Goal: Information Seeking & Learning: Learn about a topic

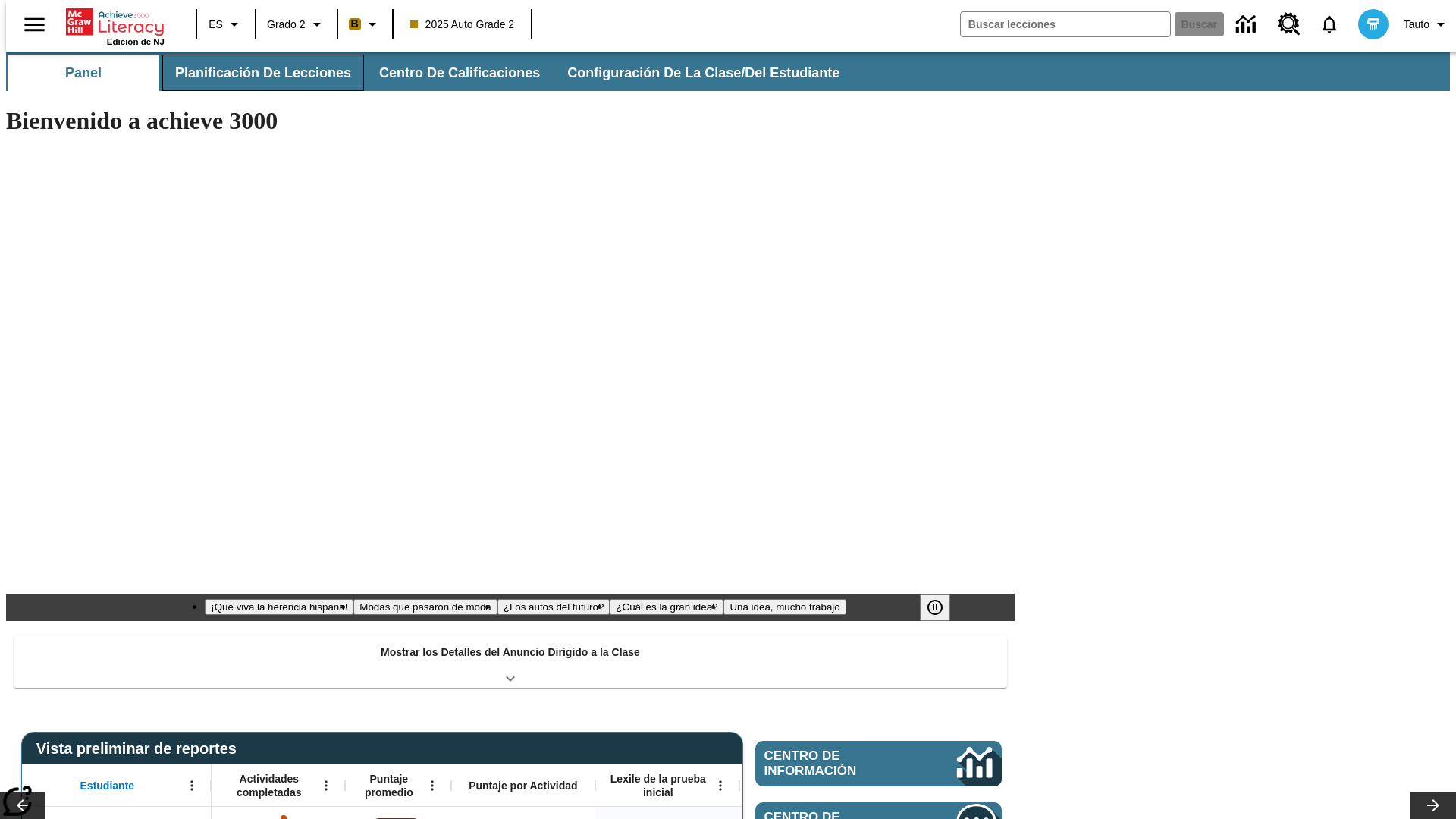
click at [254, 73] on button "Planificación de lecciones" at bounding box center [263, 73] width 201 height 36
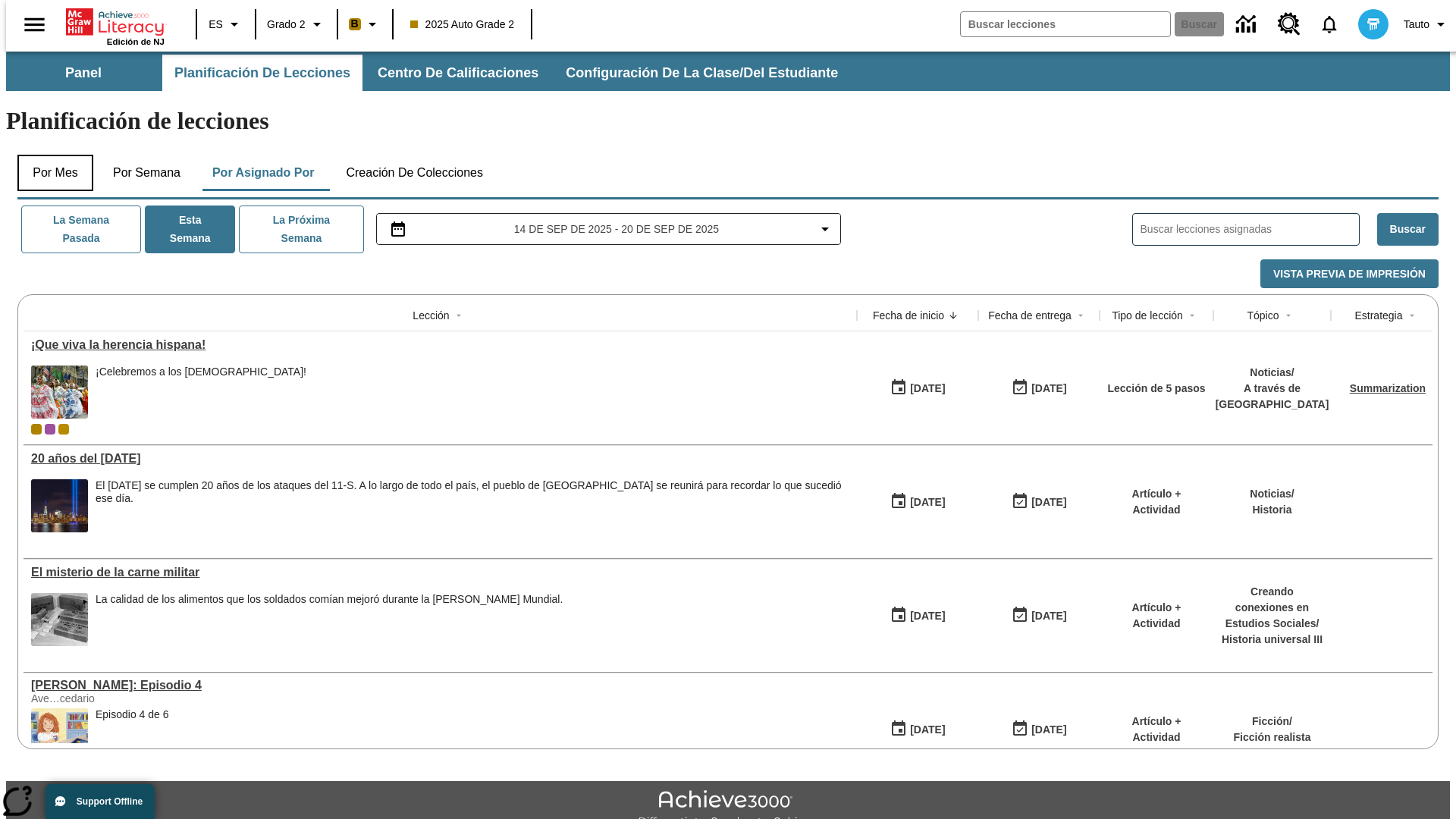
click at [49, 155] on button "Por mes" at bounding box center [55, 173] width 75 height 36
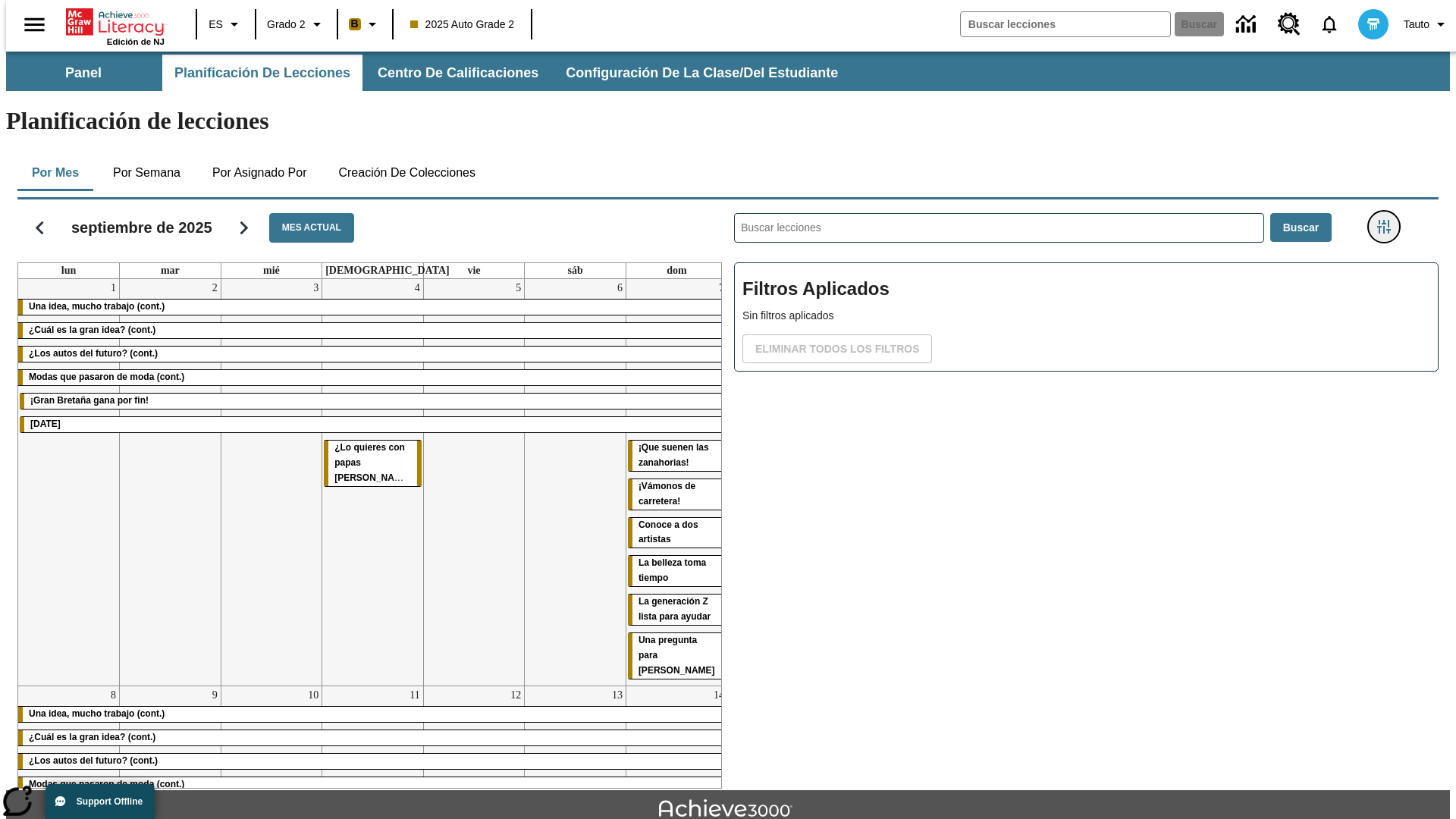
click at [1389, 220] on icon "Menú lateral de filtros" at bounding box center [1384, 226] width 13 height 13
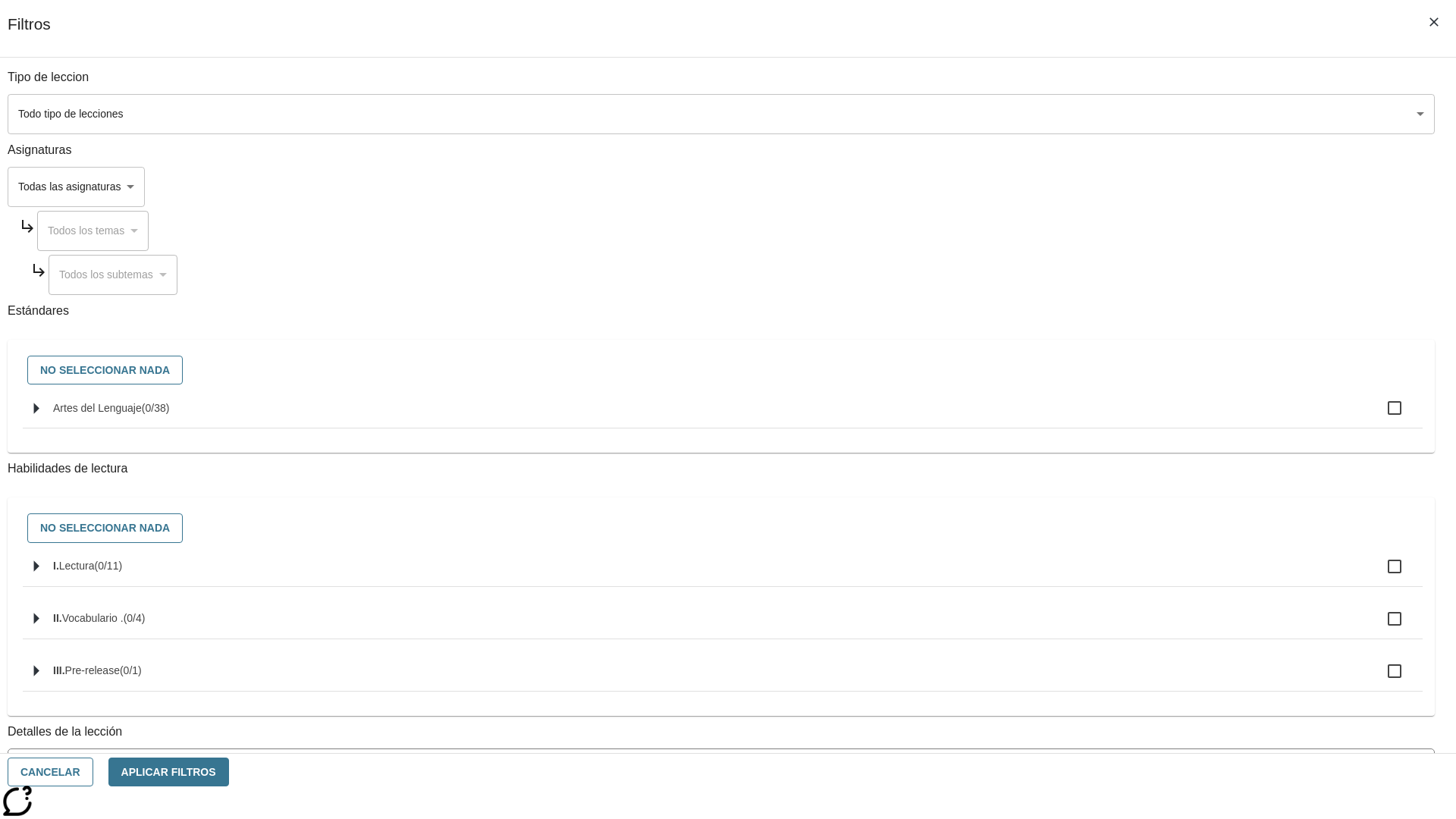
click at [1092, 114] on body "[MEDICAL_DATA] al contenido principal Edición de NJ ES Grado 2 B 2025 Auto Grad…" at bounding box center [728, 469] width 1444 height 836
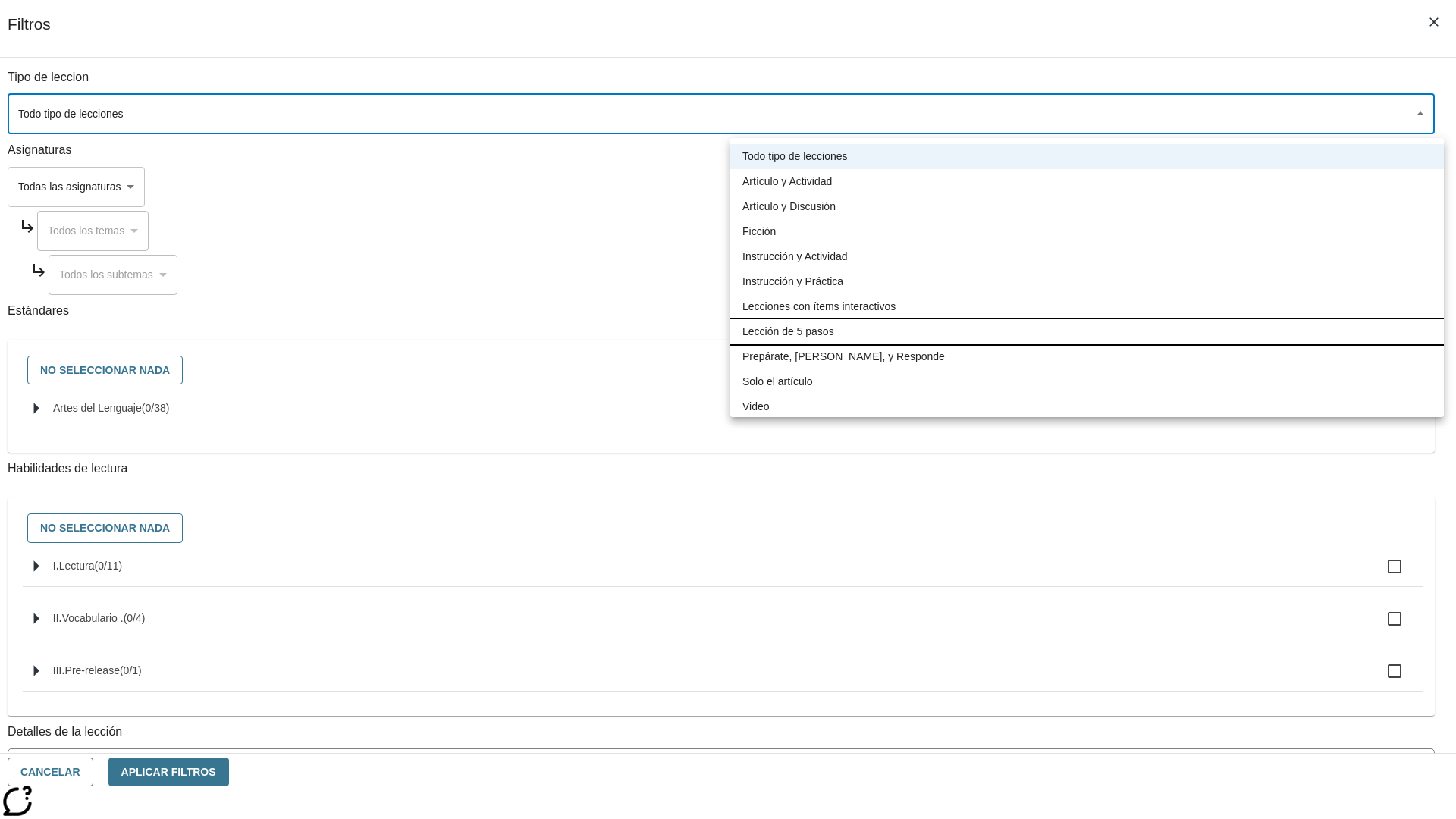
click at [1087, 332] on li "Lección de 5 pasos" at bounding box center [1087, 332] width 714 height 25
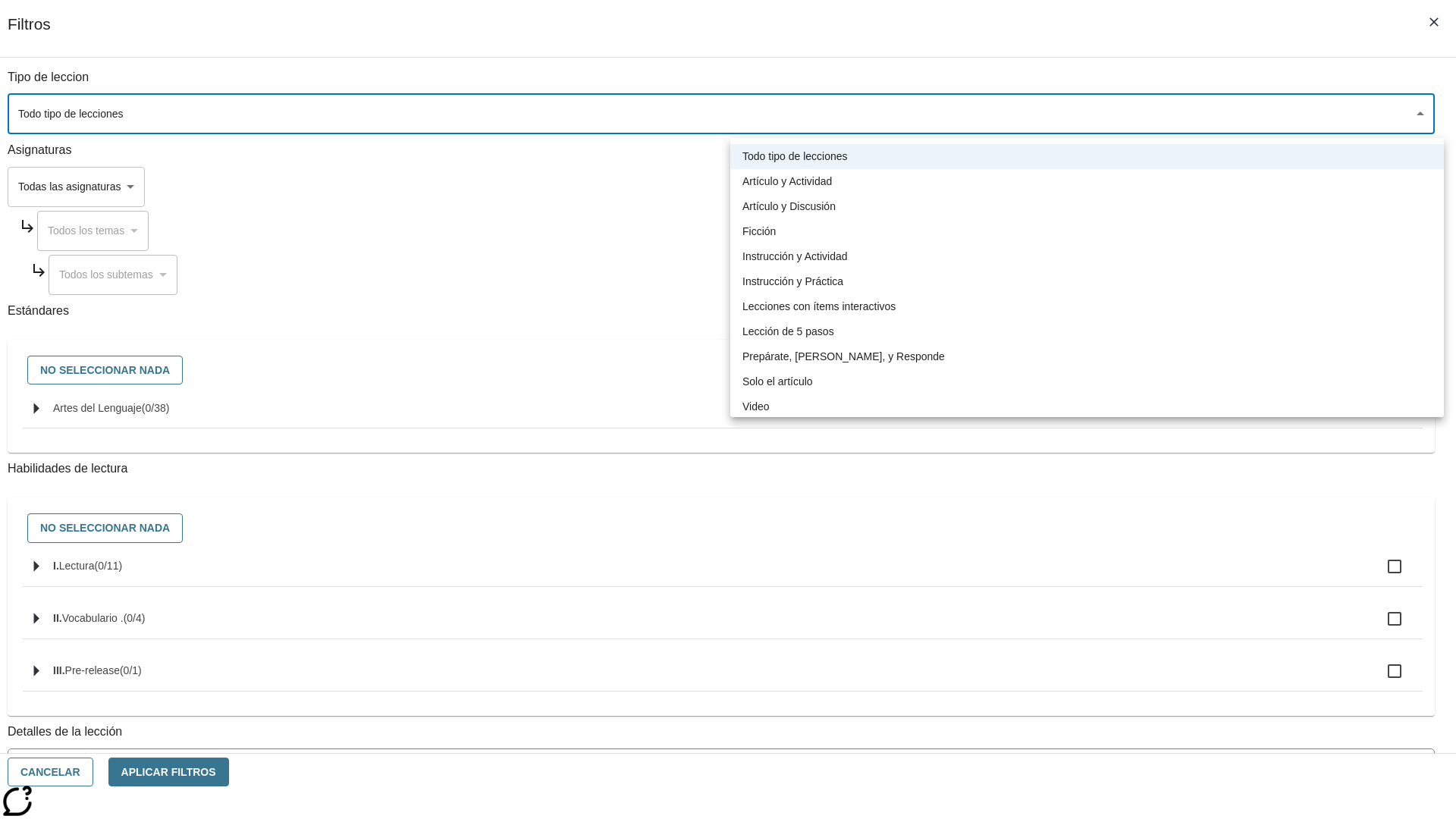
type input "1"
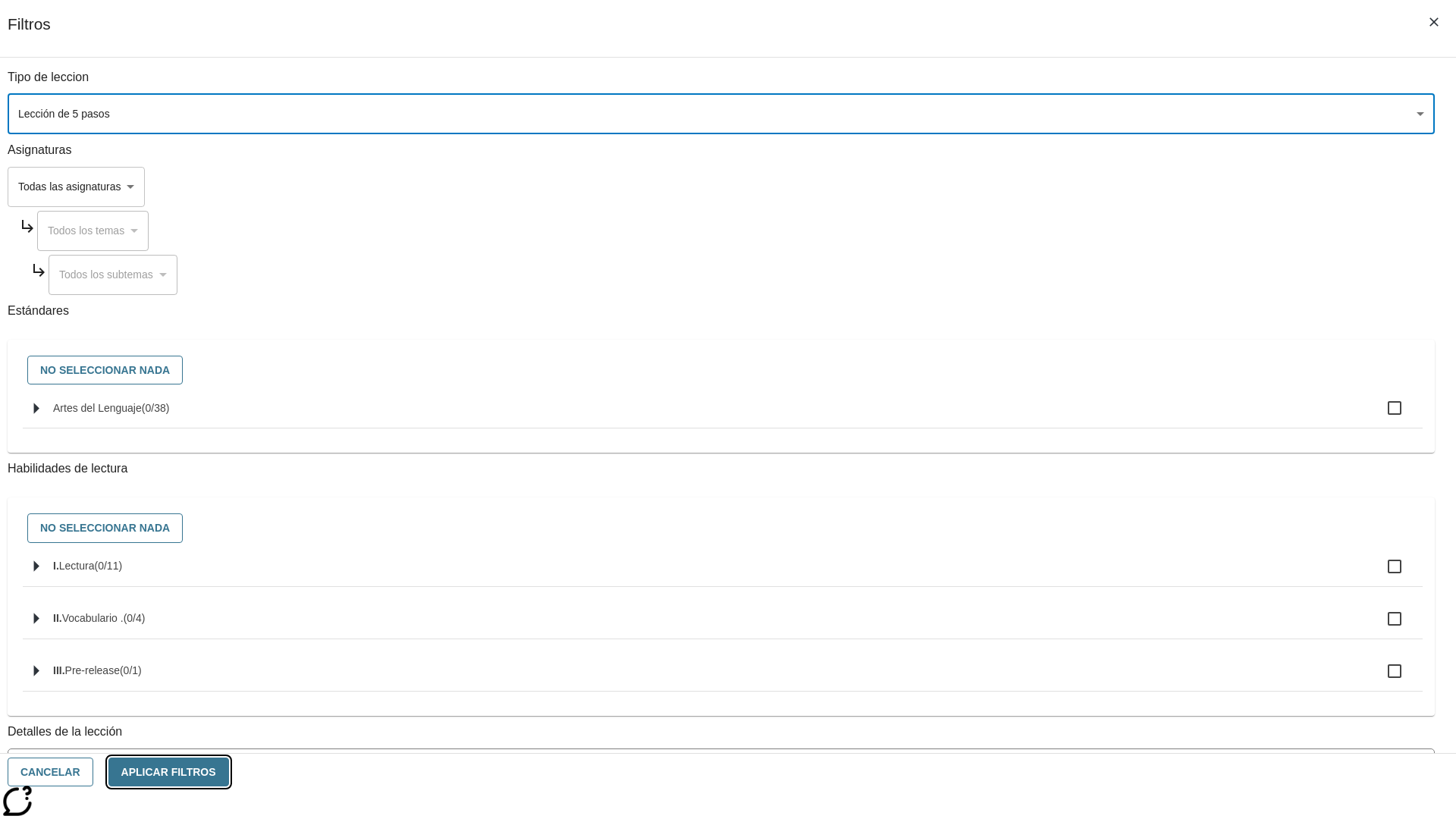
click at [229, 772] on button "Aplicar Filtros" at bounding box center [168, 773] width 120 height 30
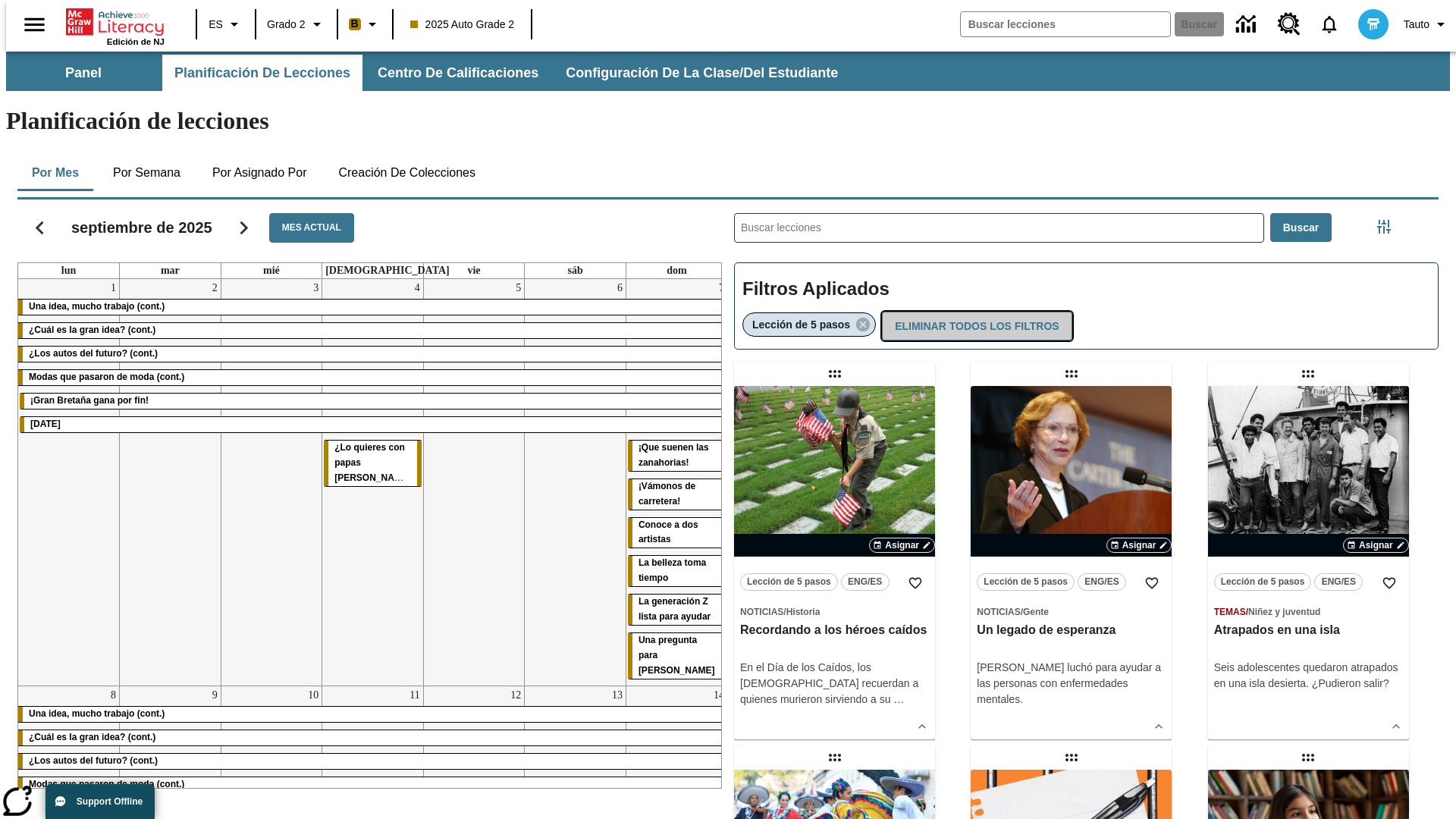
click at [974, 312] on button "Eliminar todos los filtros" at bounding box center [977, 327] width 190 height 30
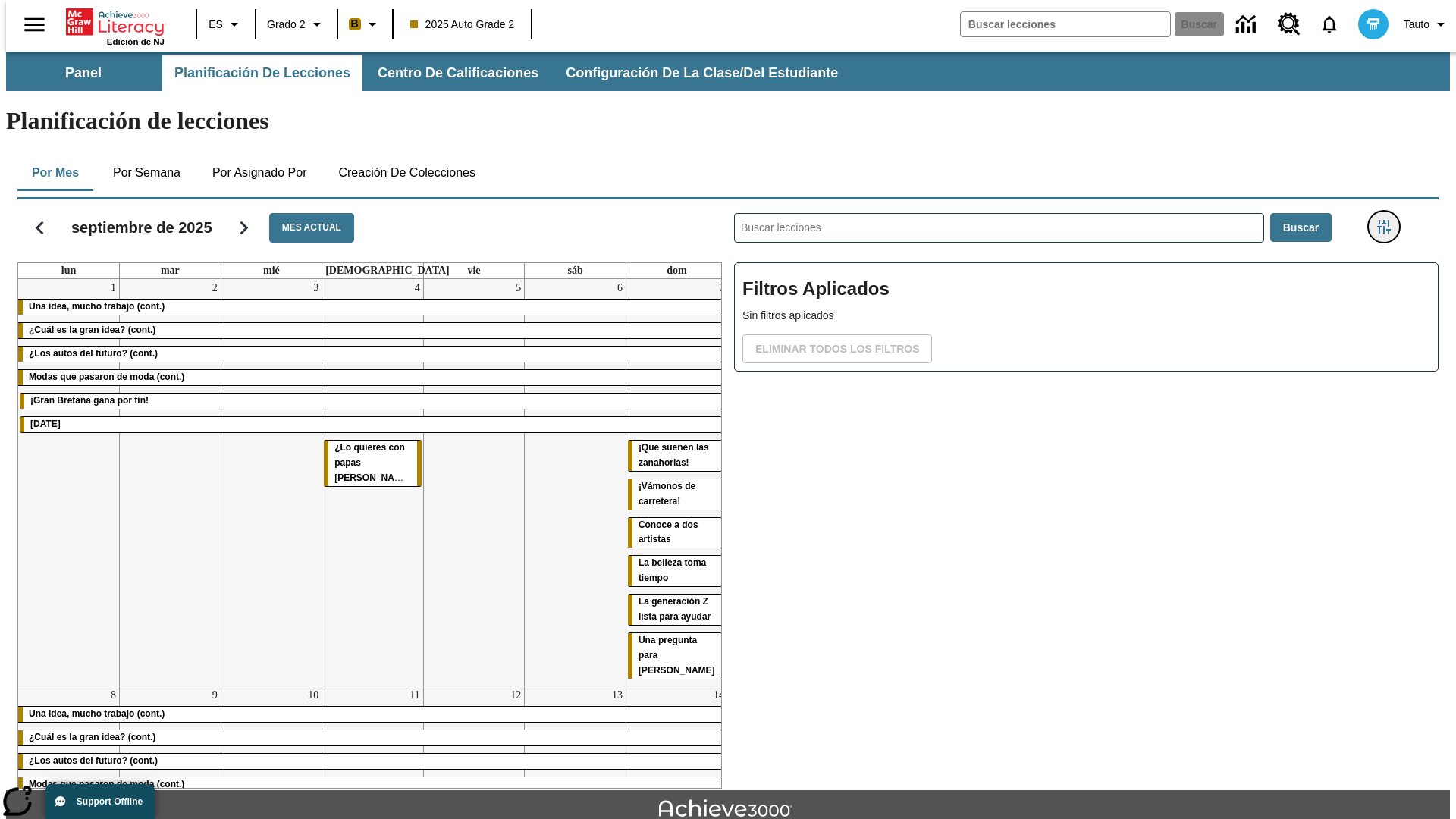
click at [1389, 220] on icon "Menú lateral de filtros" at bounding box center [1384, 226] width 13 height 13
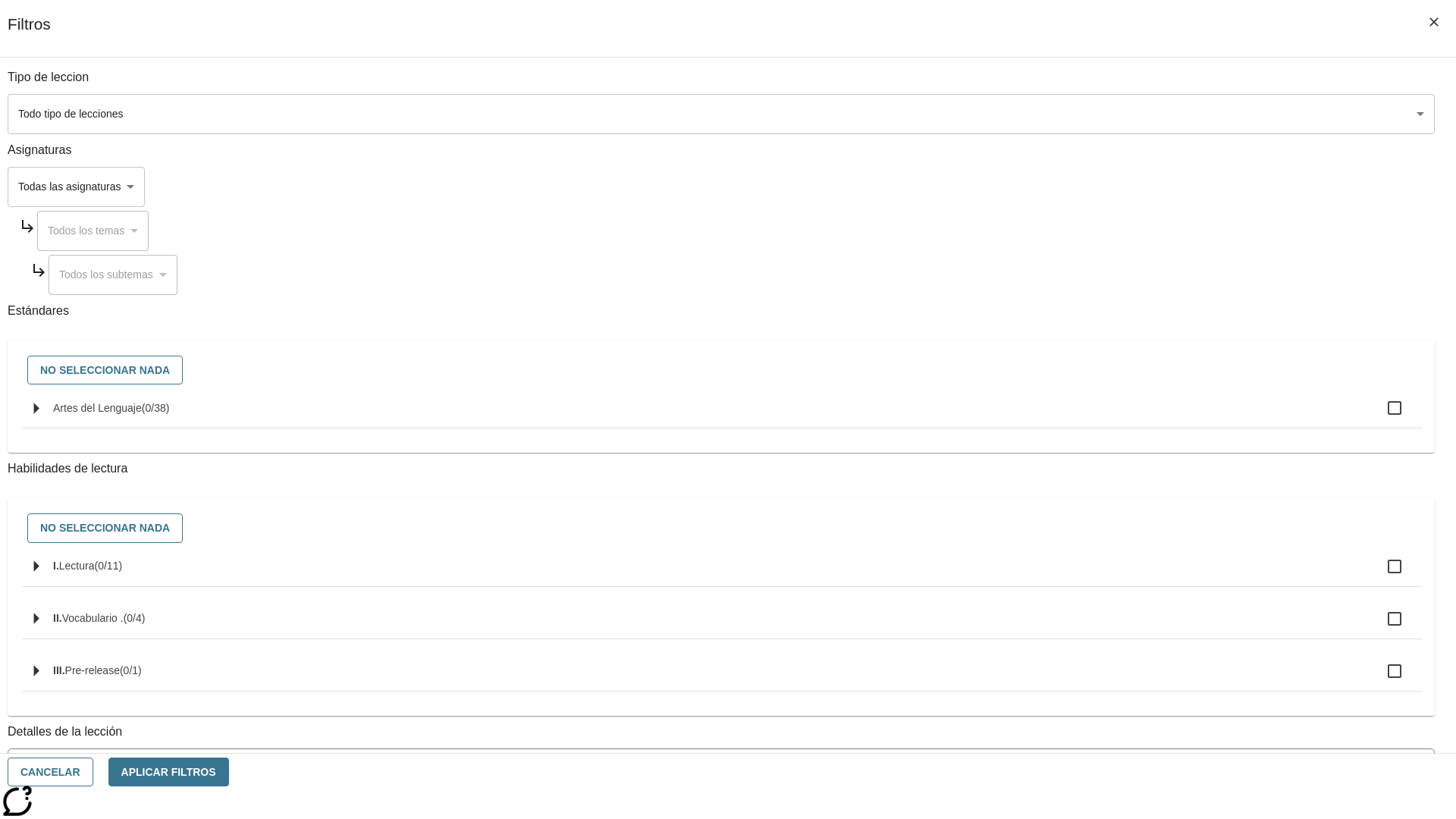
click at [1092, 187] on body "[MEDICAL_DATA] al contenido principal Edición de NJ ES Grado 2 B 2025 Auto Grad…" at bounding box center [728, 469] width 1444 height 836
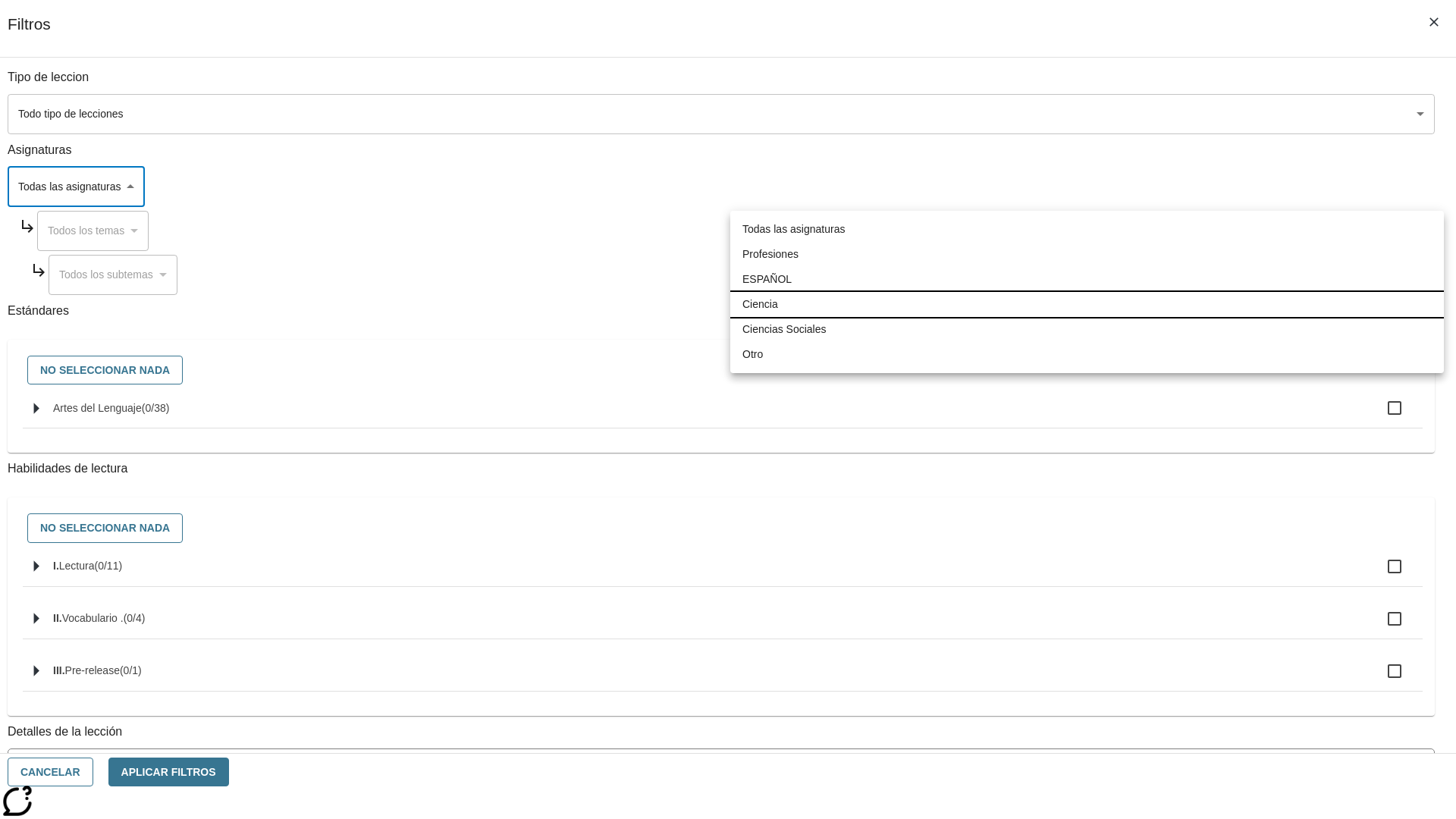
click at [1087, 304] on li "Ciencia" at bounding box center [1087, 304] width 714 height 25
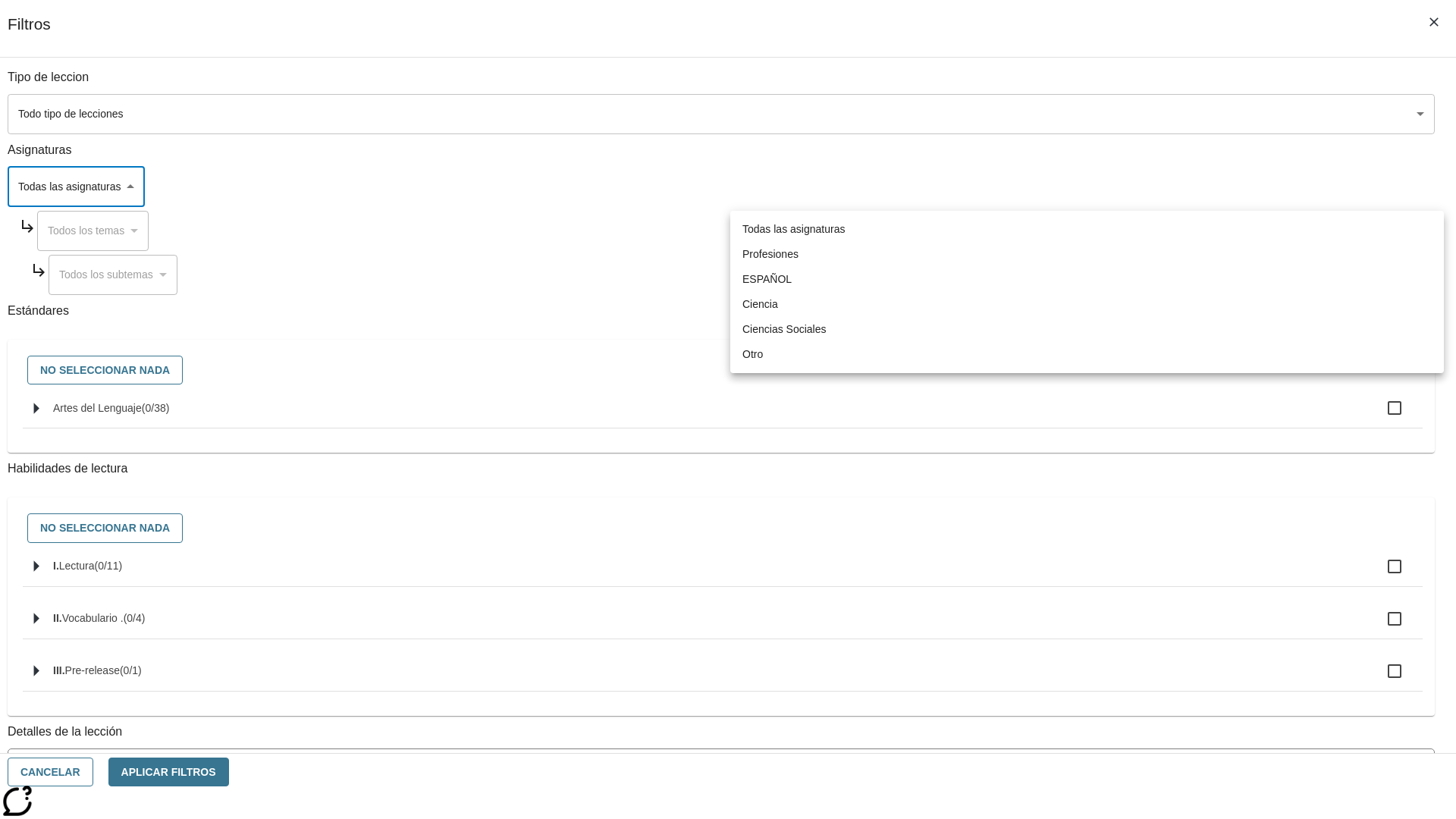
type input "2"
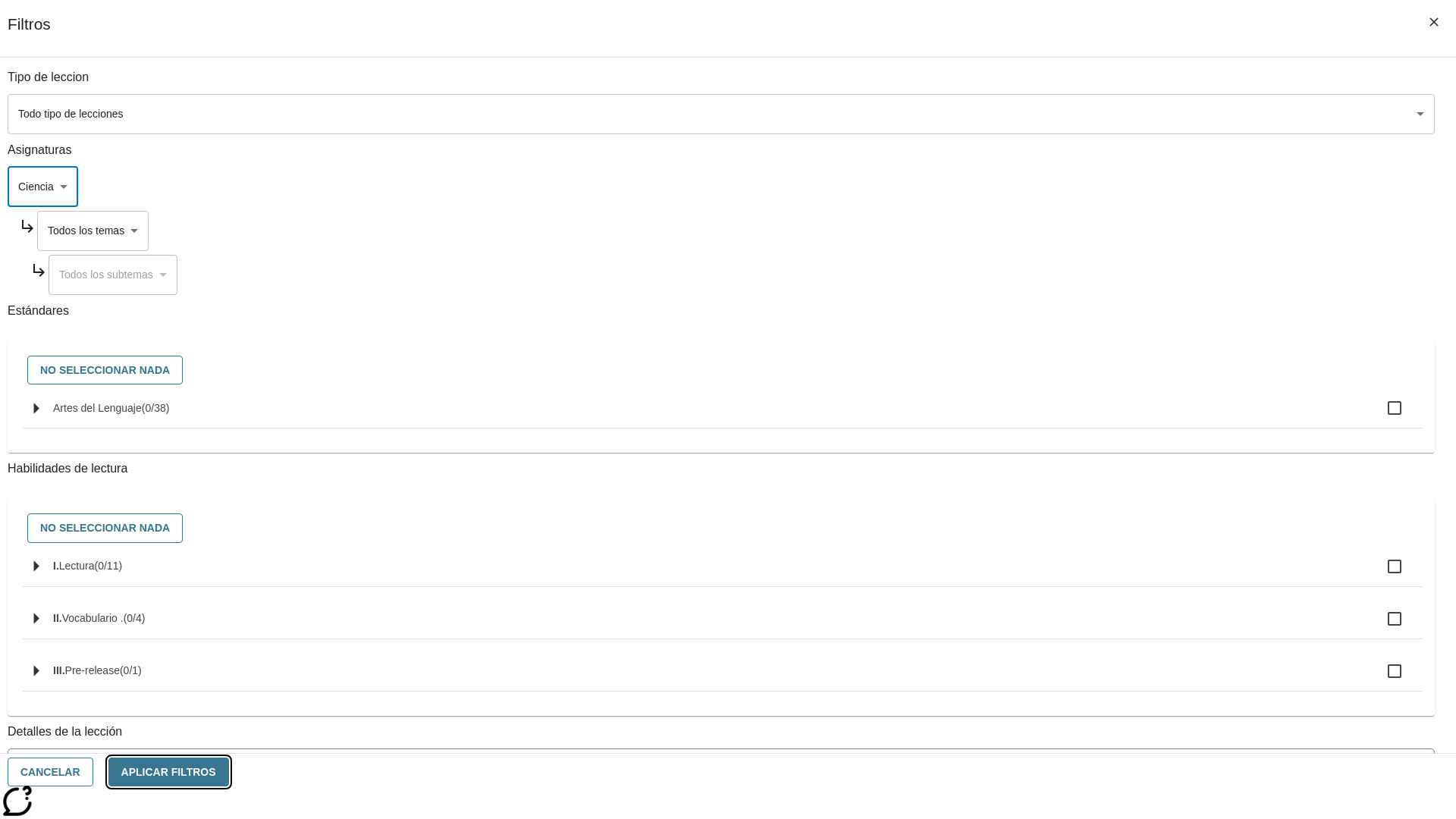
click at [229, 772] on button "Aplicar Filtros" at bounding box center [168, 773] width 120 height 30
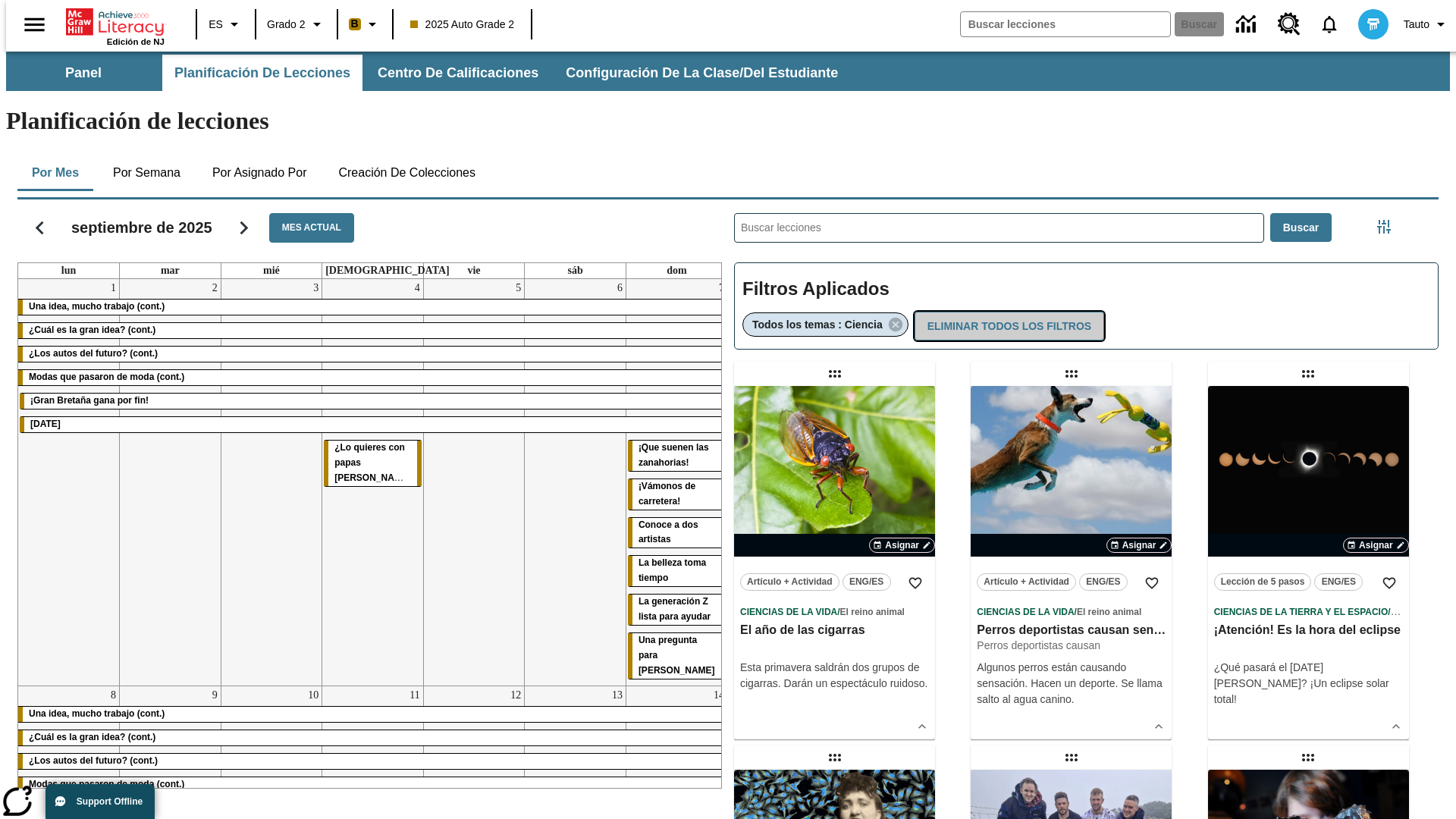
click at [1007, 312] on button "Eliminar todos los filtros" at bounding box center [1009, 327] width 190 height 30
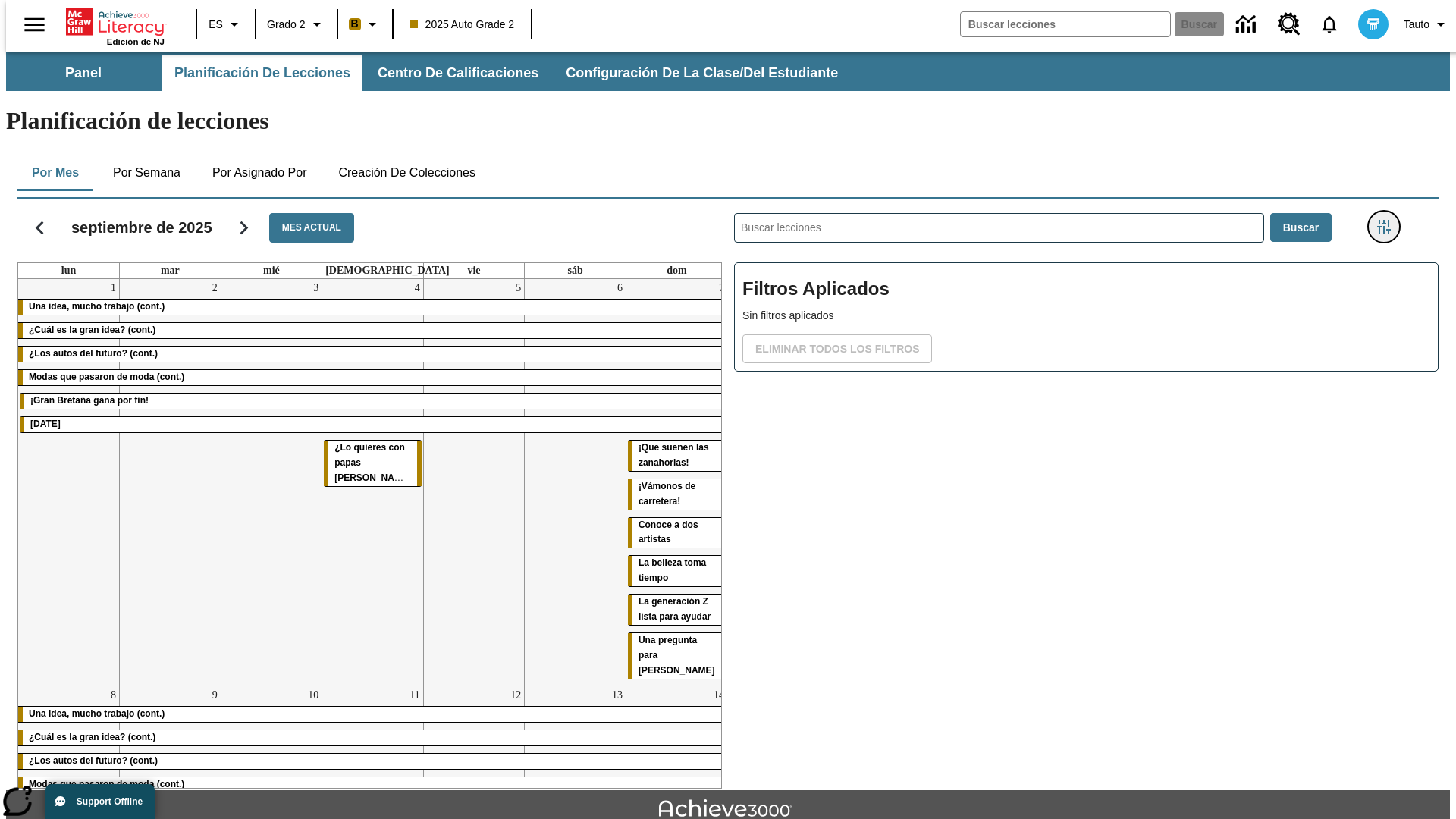
click at [1389, 220] on icon "Menú lateral de filtros" at bounding box center [1384, 226] width 13 height 13
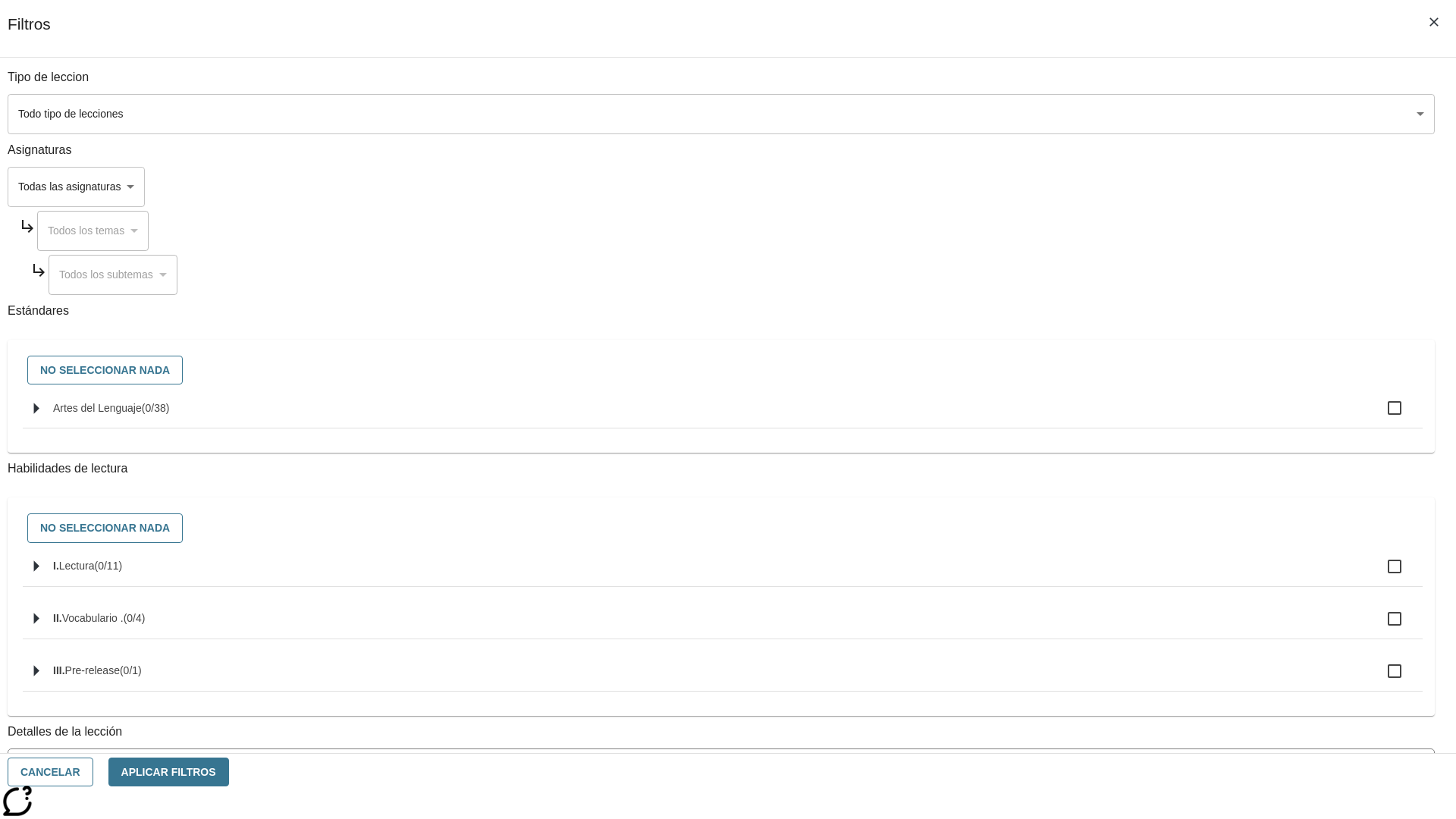
click at [142, 414] on span "Artes del Lenguaje" at bounding box center [97, 408] width 89 height 12
click at [1379, 416] on input "Artes del Lenguaje ( 0 / 38 )" at bounding box center [1395, 408] width 32 height 32
checkbox input "true"
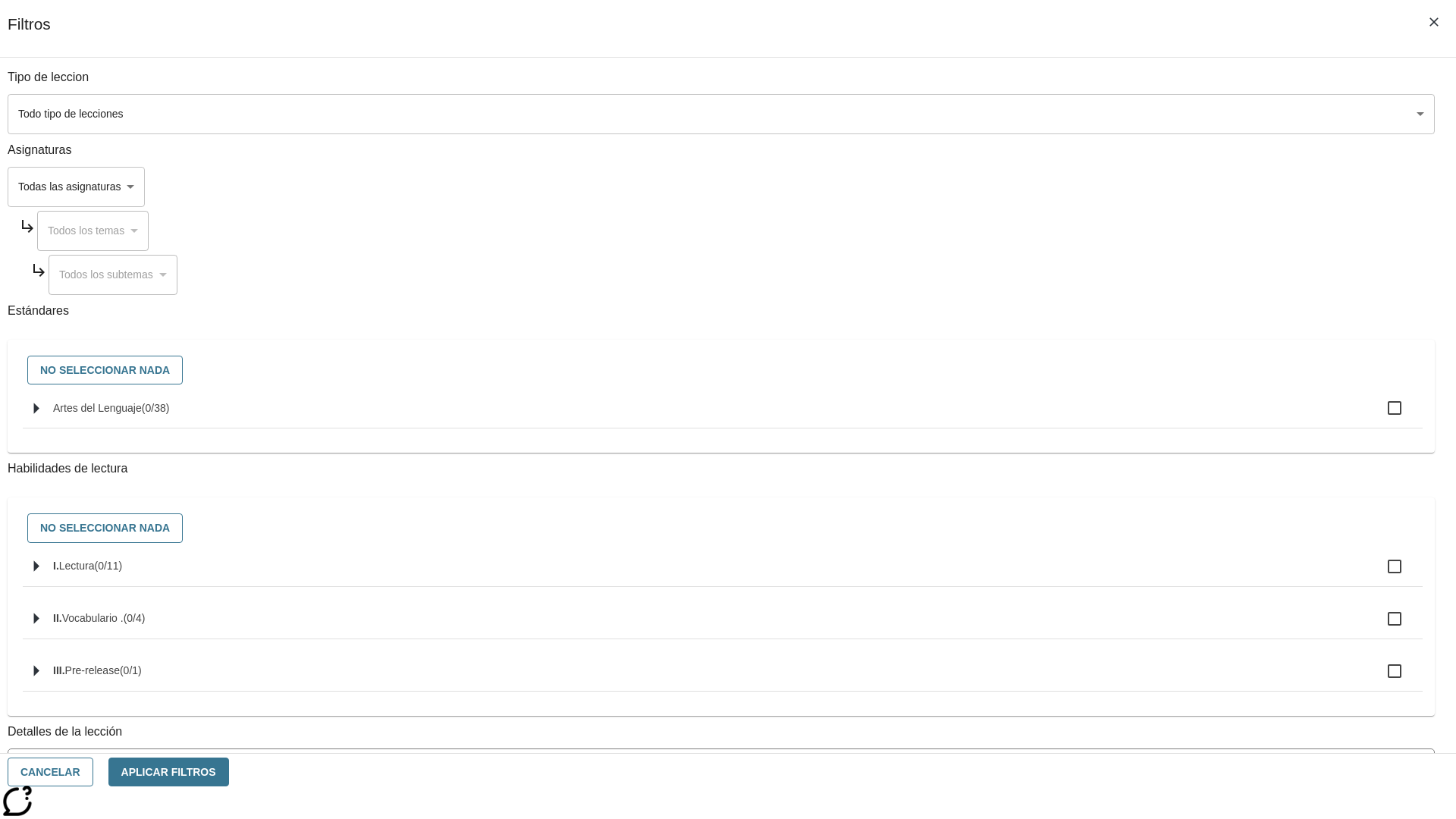
checkbox input "true"
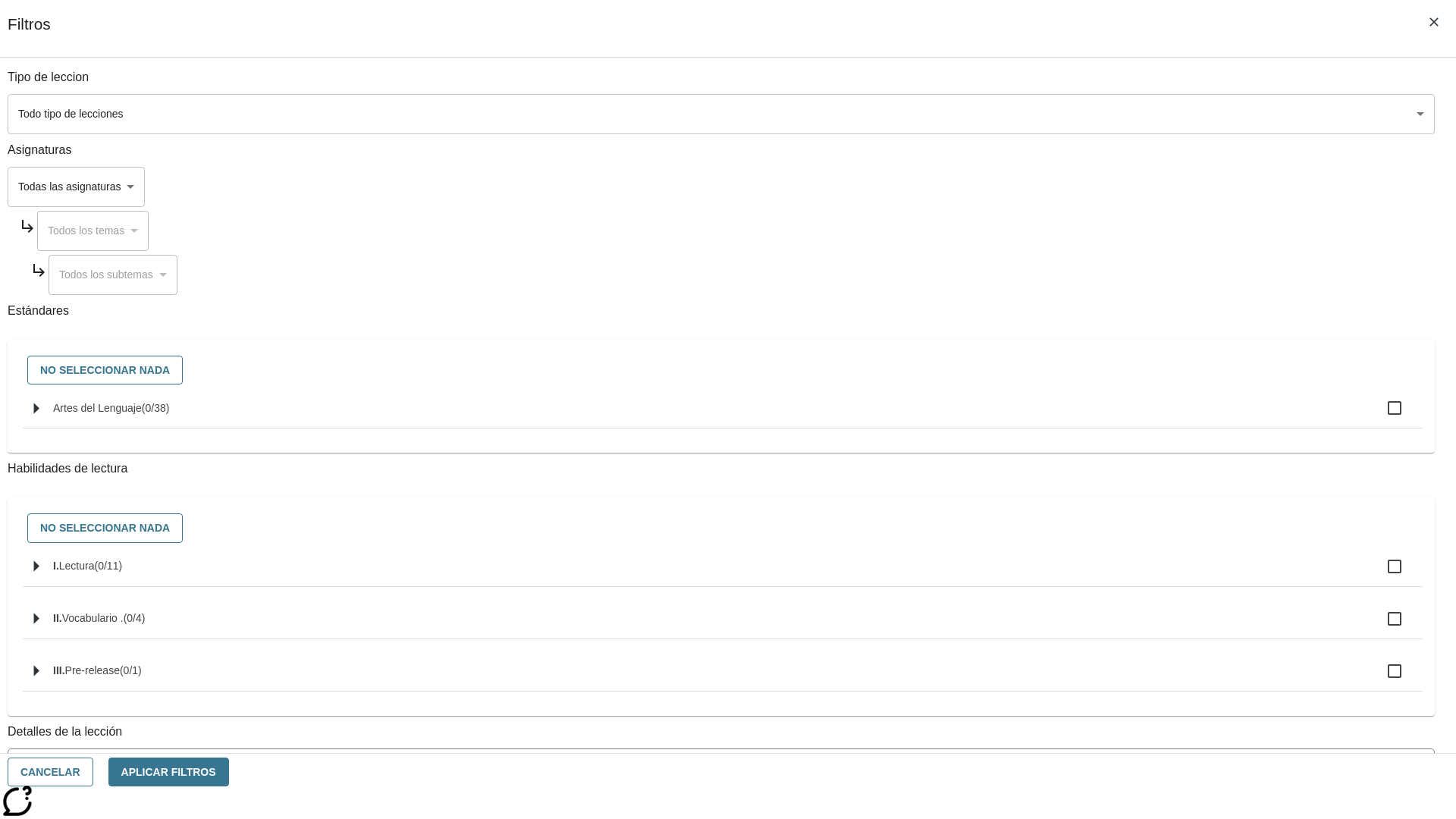
checkbox input "true"
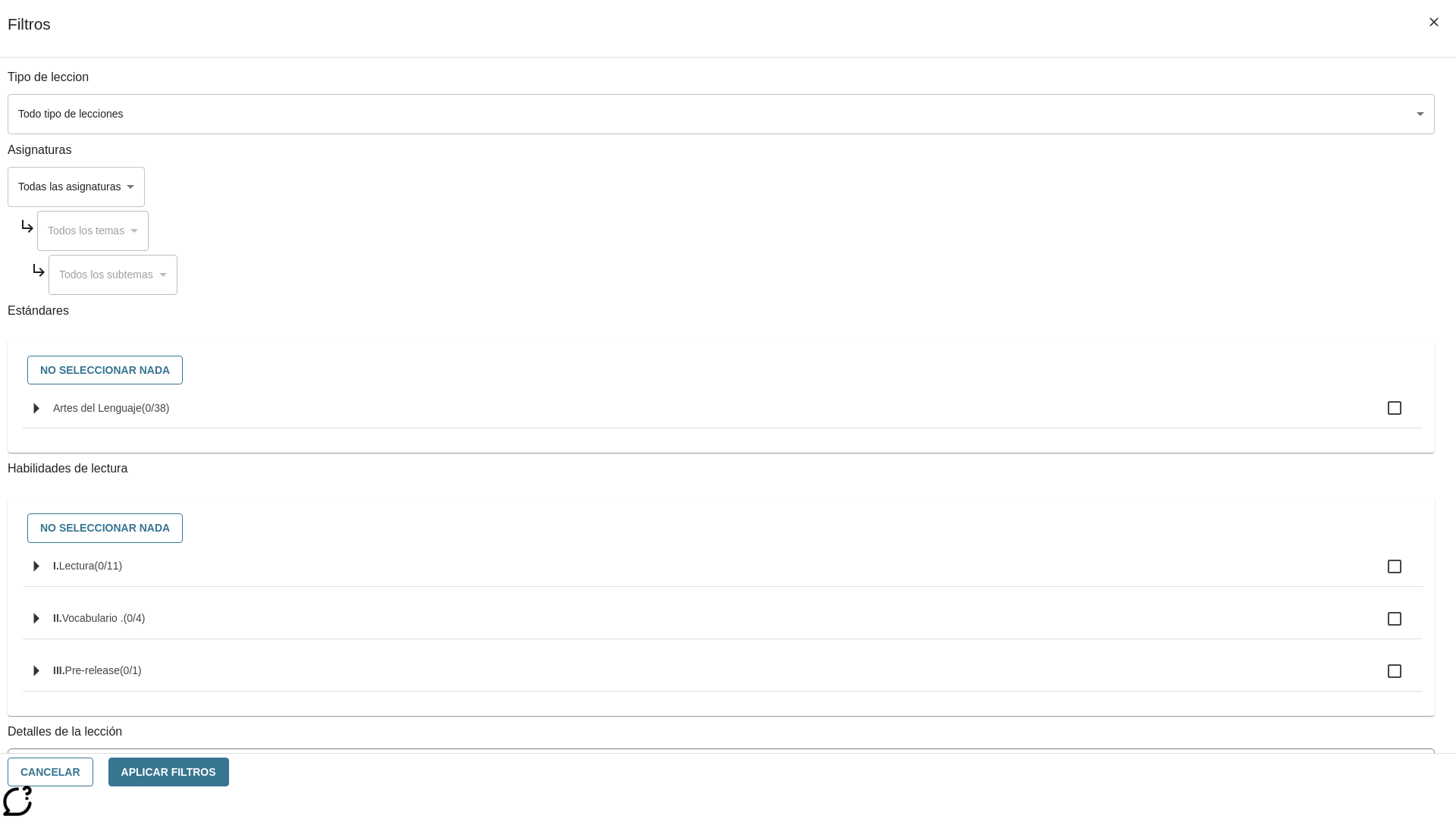
checkbox input "true"
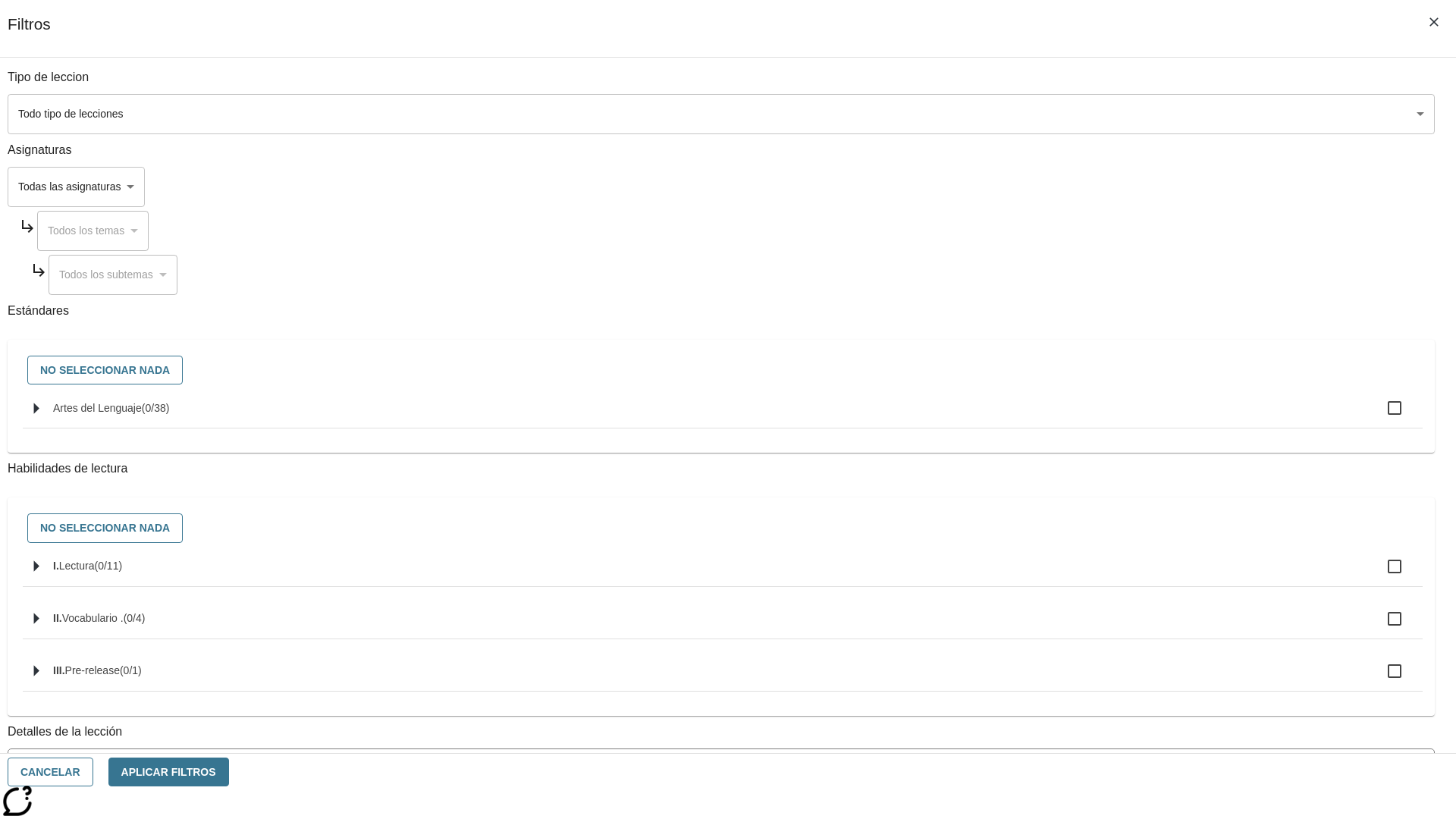
checkbox input "true"
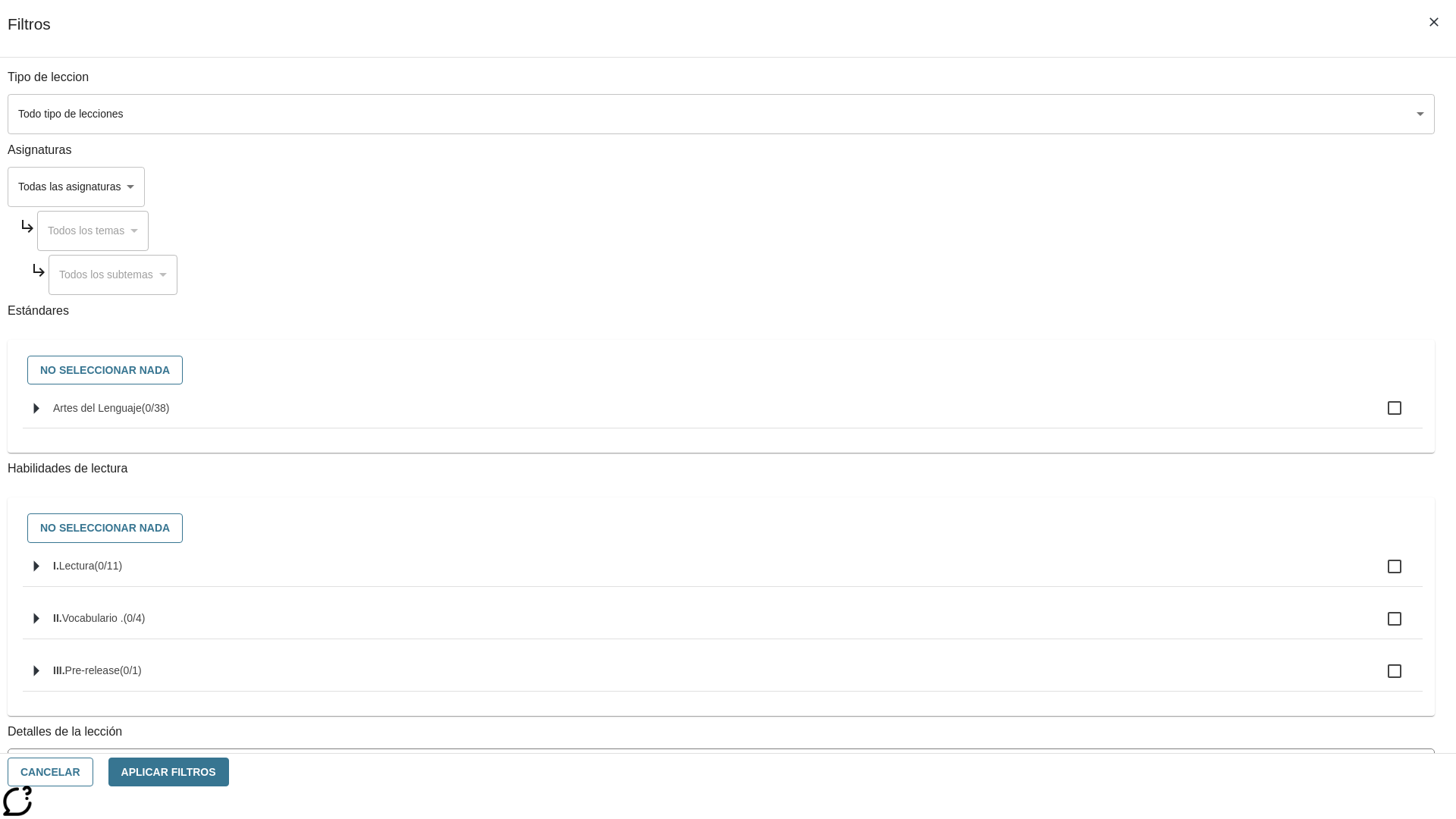
checkbox input "true"
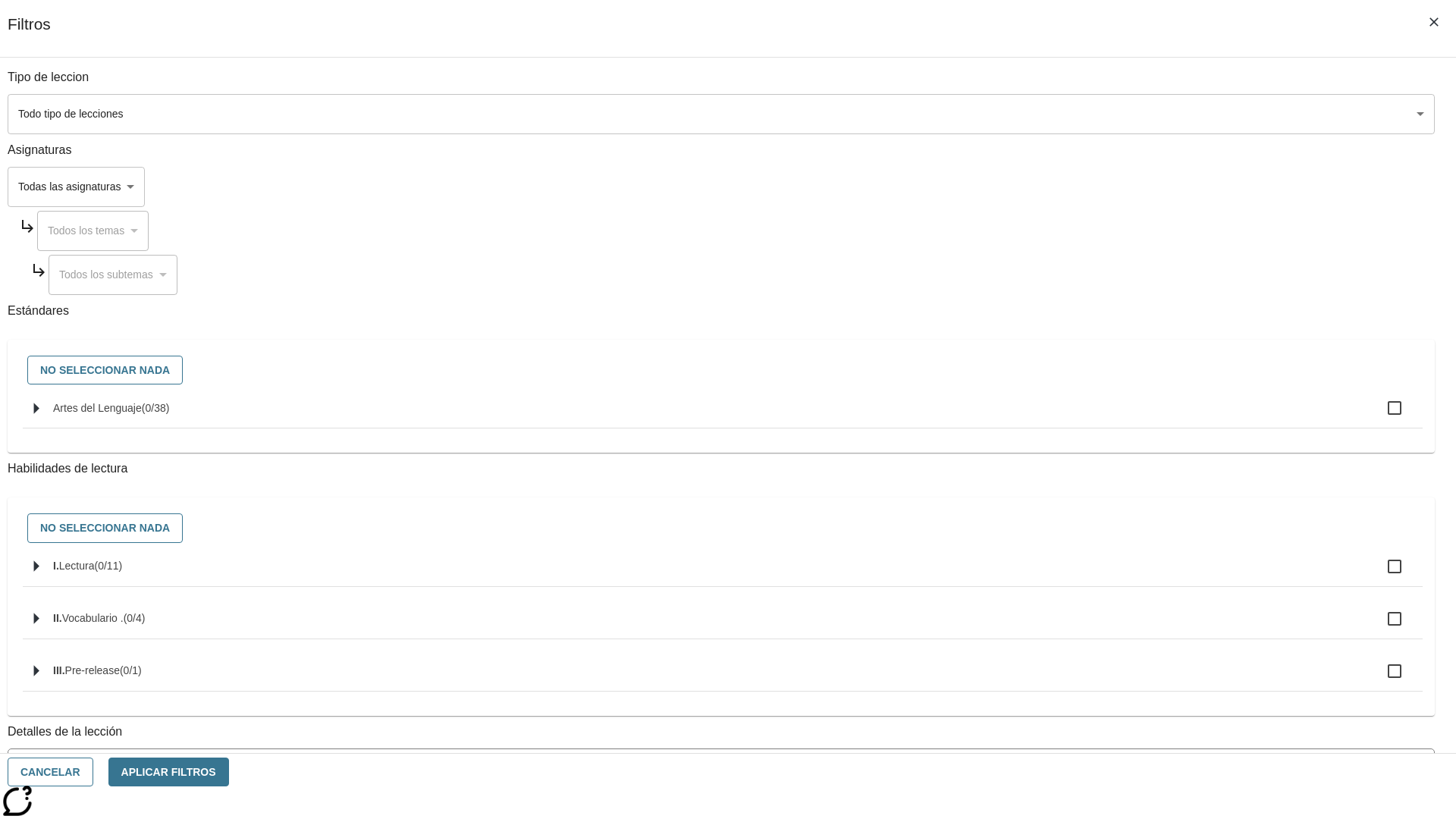
checkbox input "true"
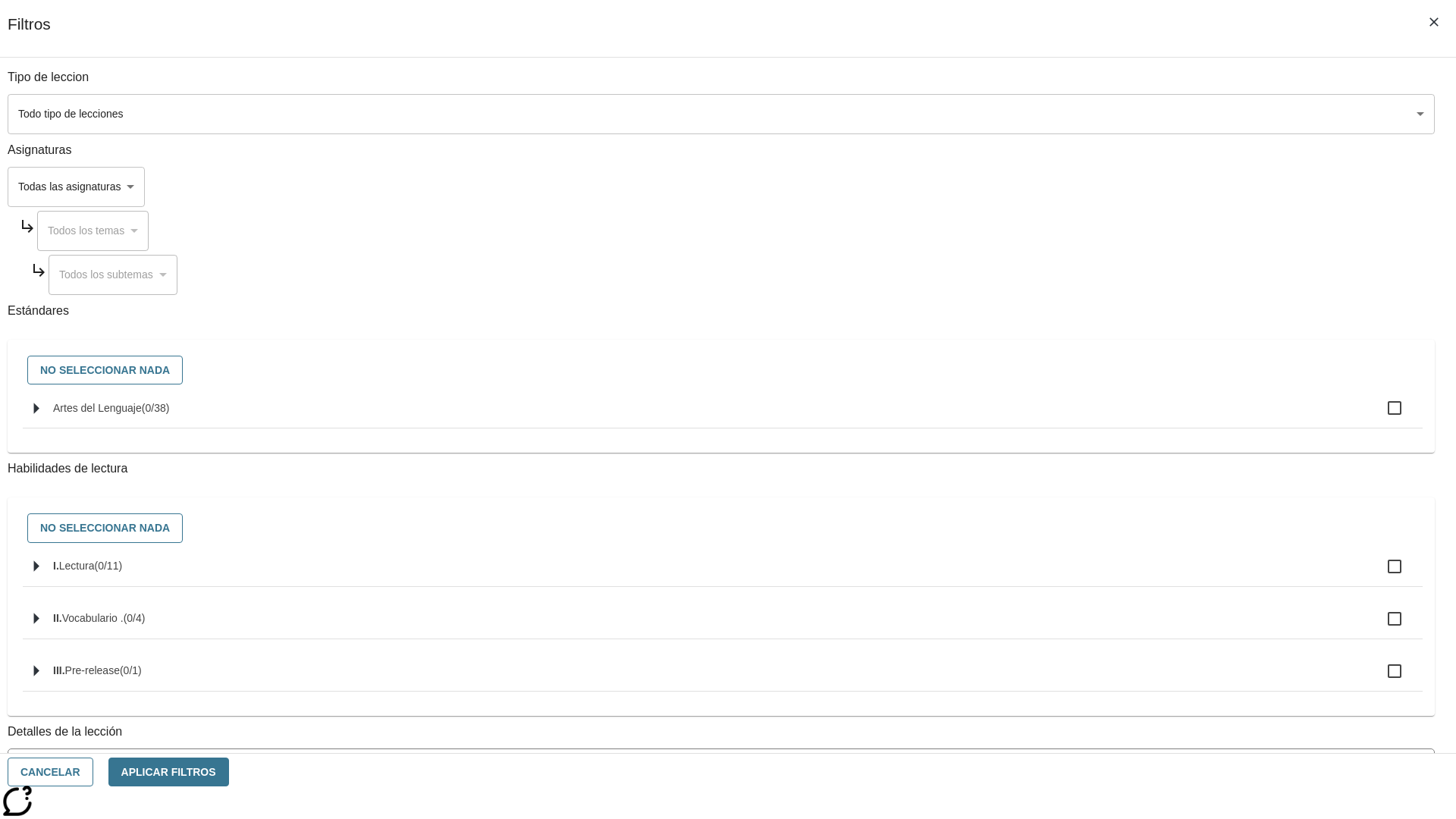
checkbox input "true"
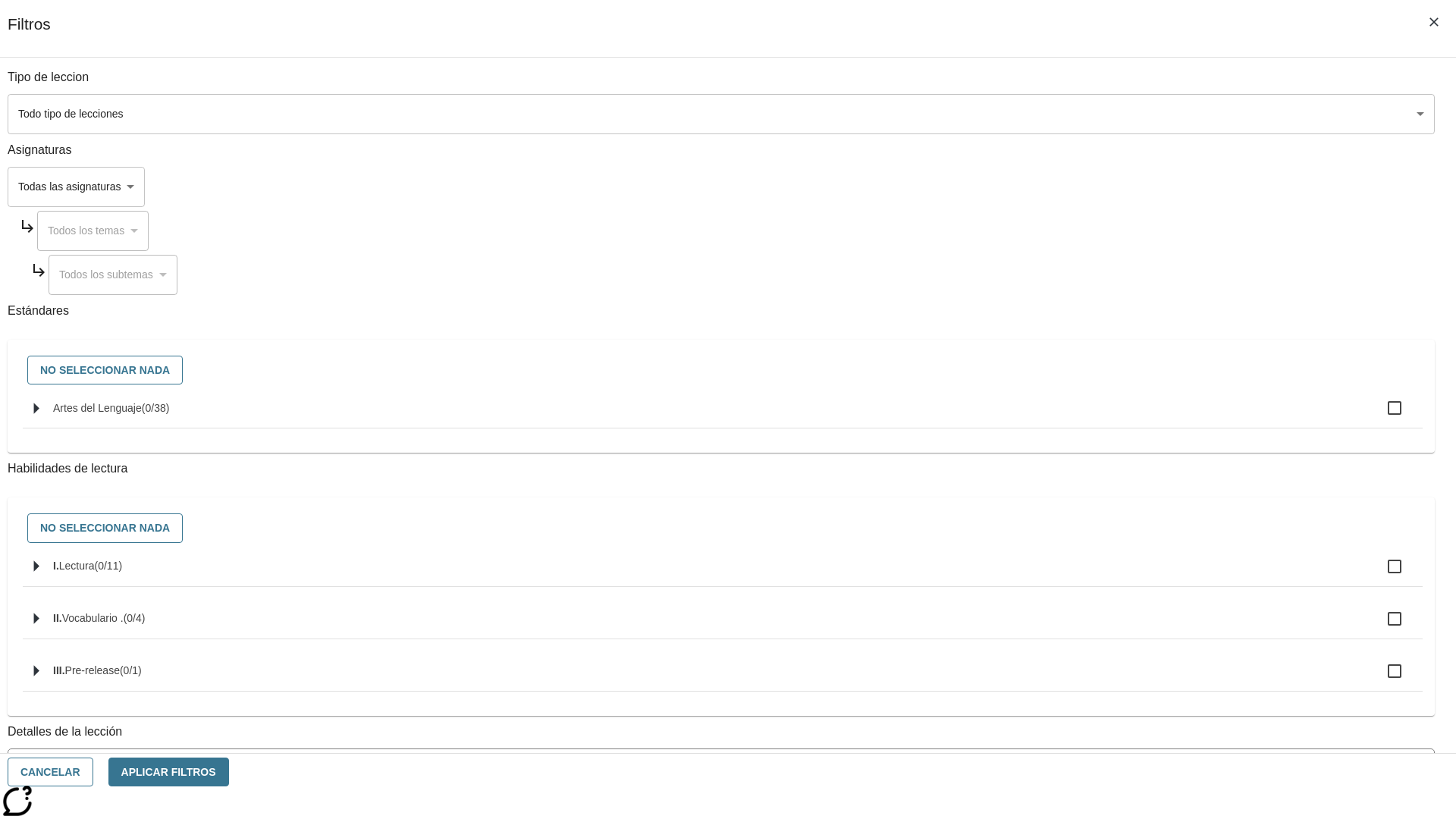
checkbox input "true"
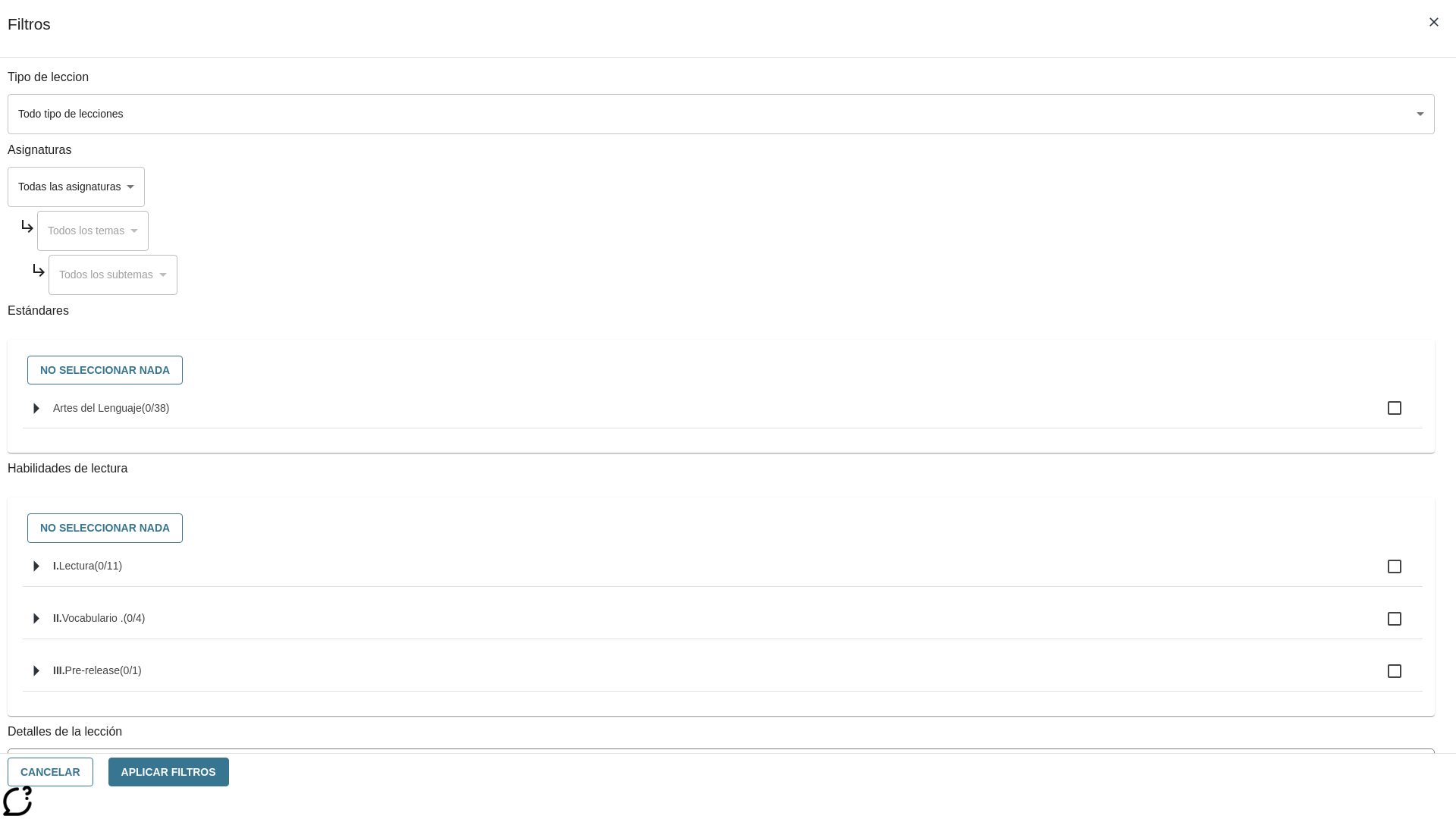
checkbox input "true"
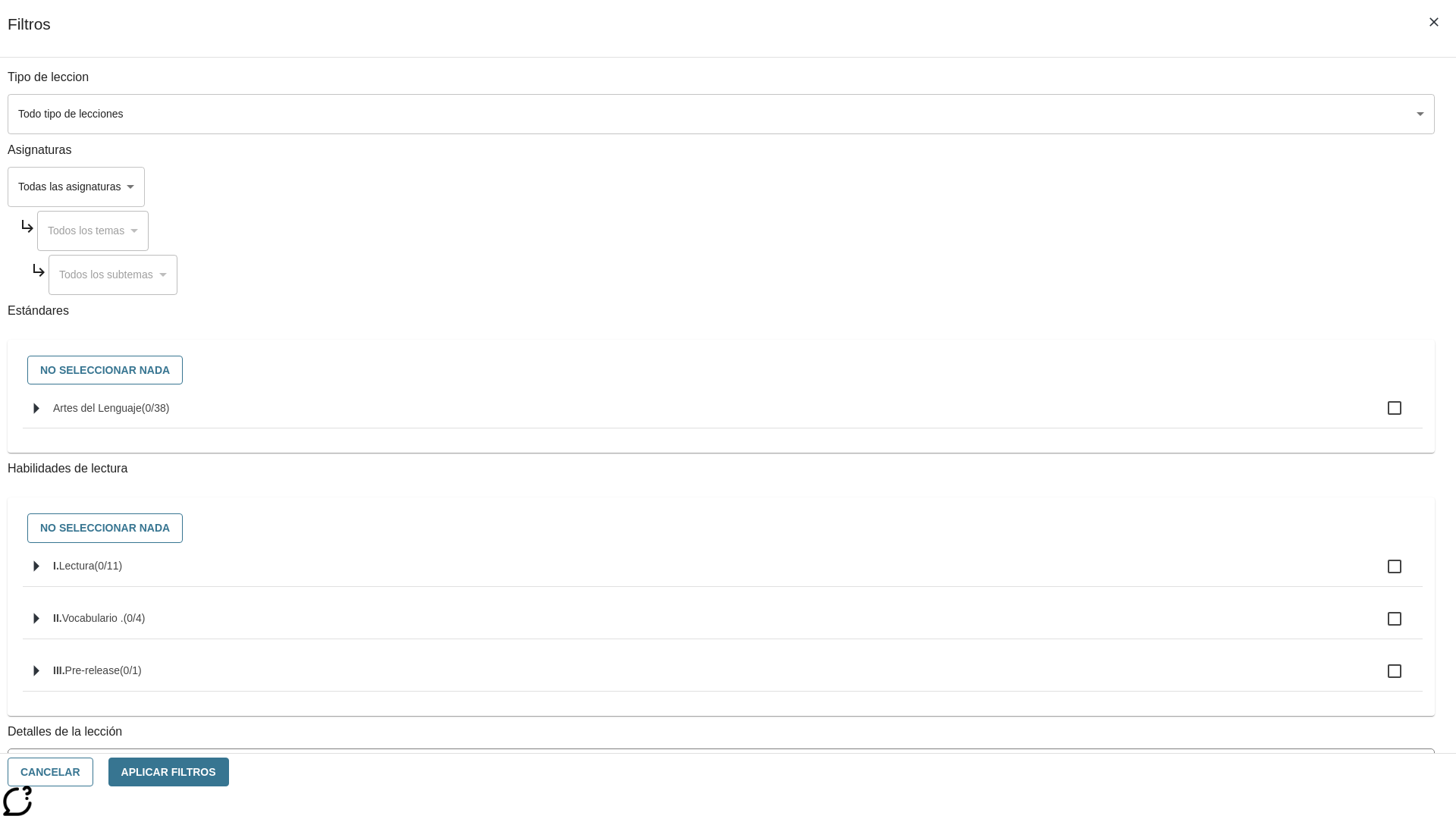
checkbox input "true"
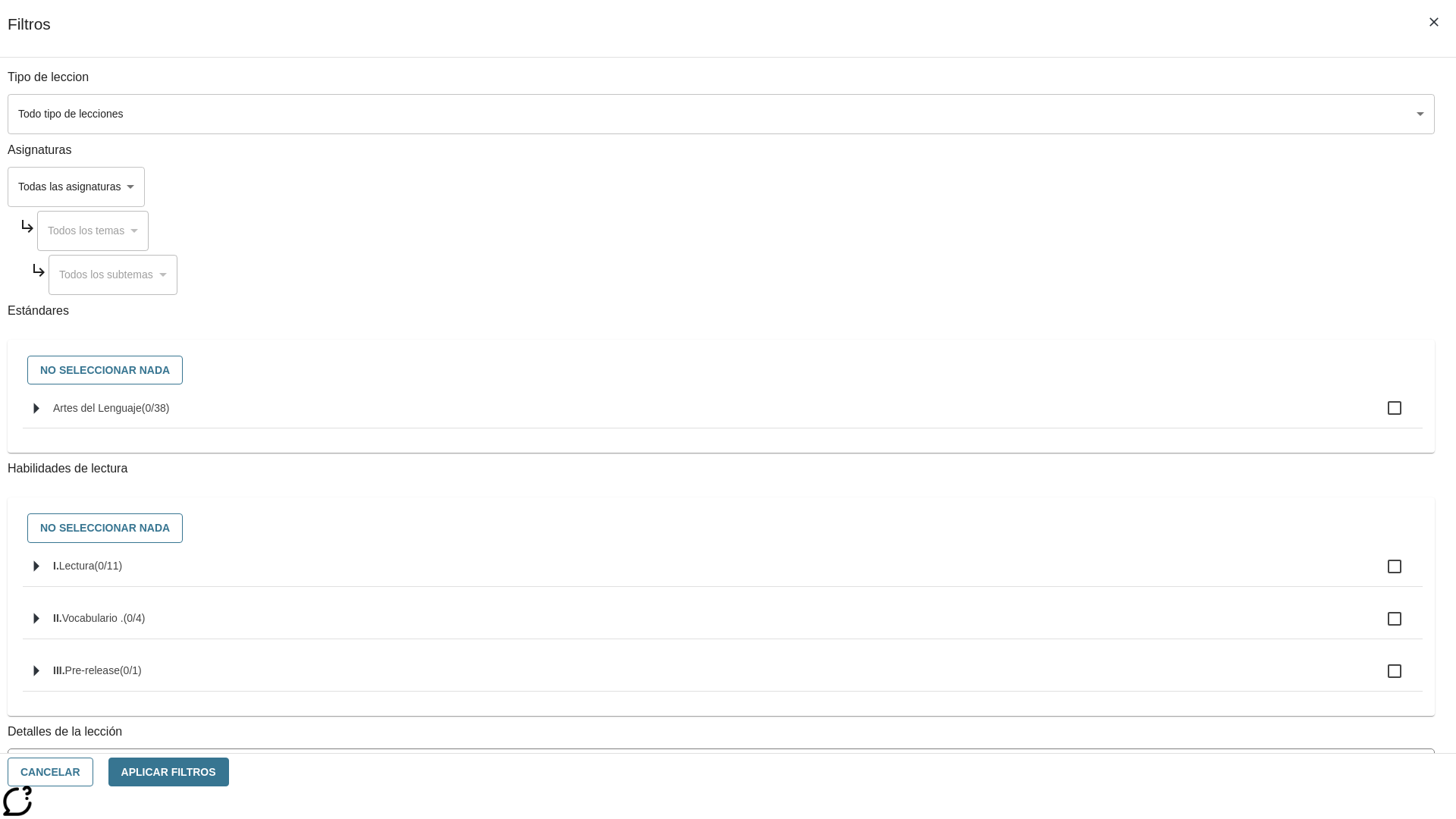
checkbox input "true"
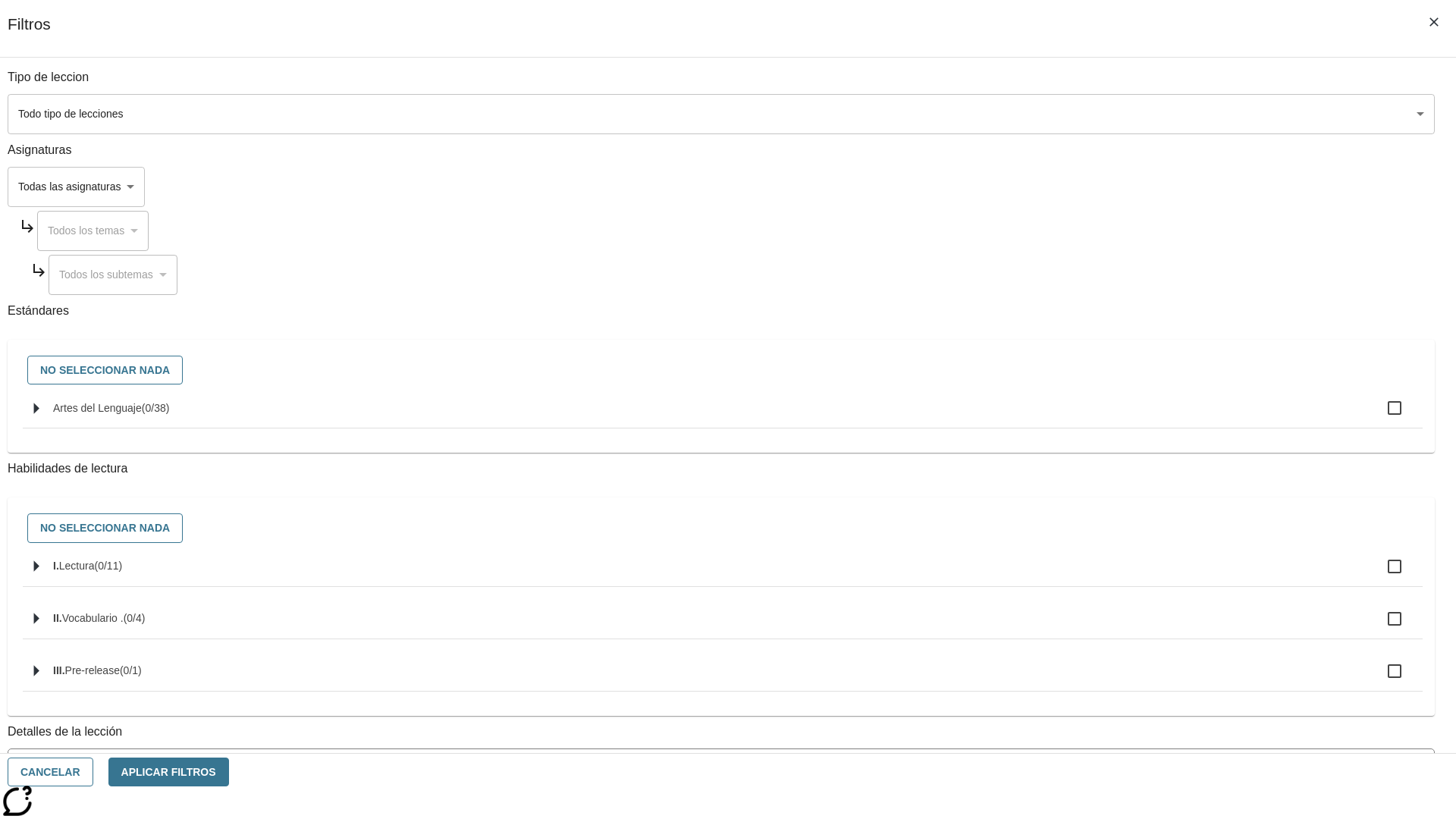
checkbox input "true"
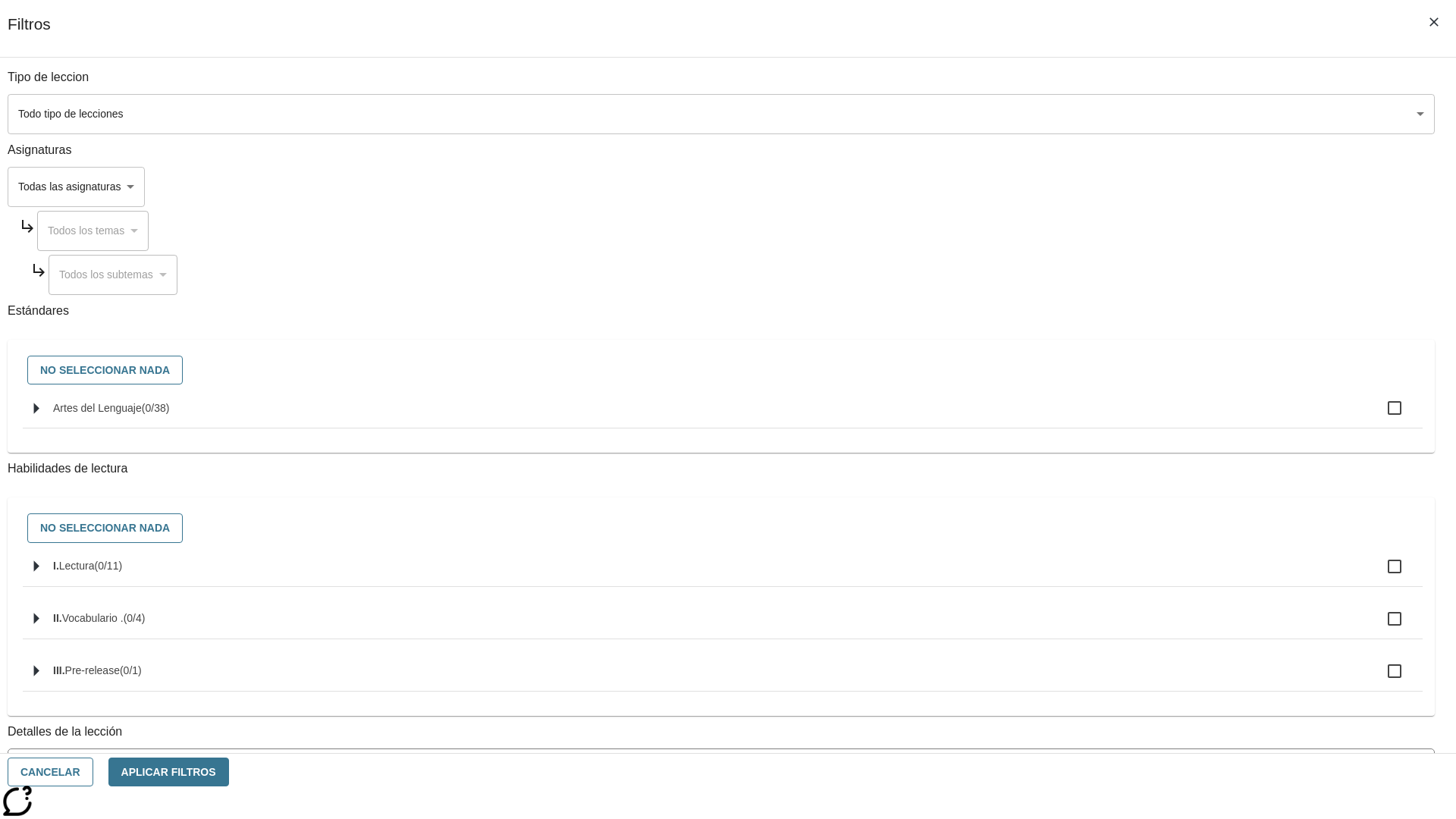
checkbox input "true"
click at [229, 772] on button "Aplicar Filtros" at bounding box center [168, 773] width 120 height 30
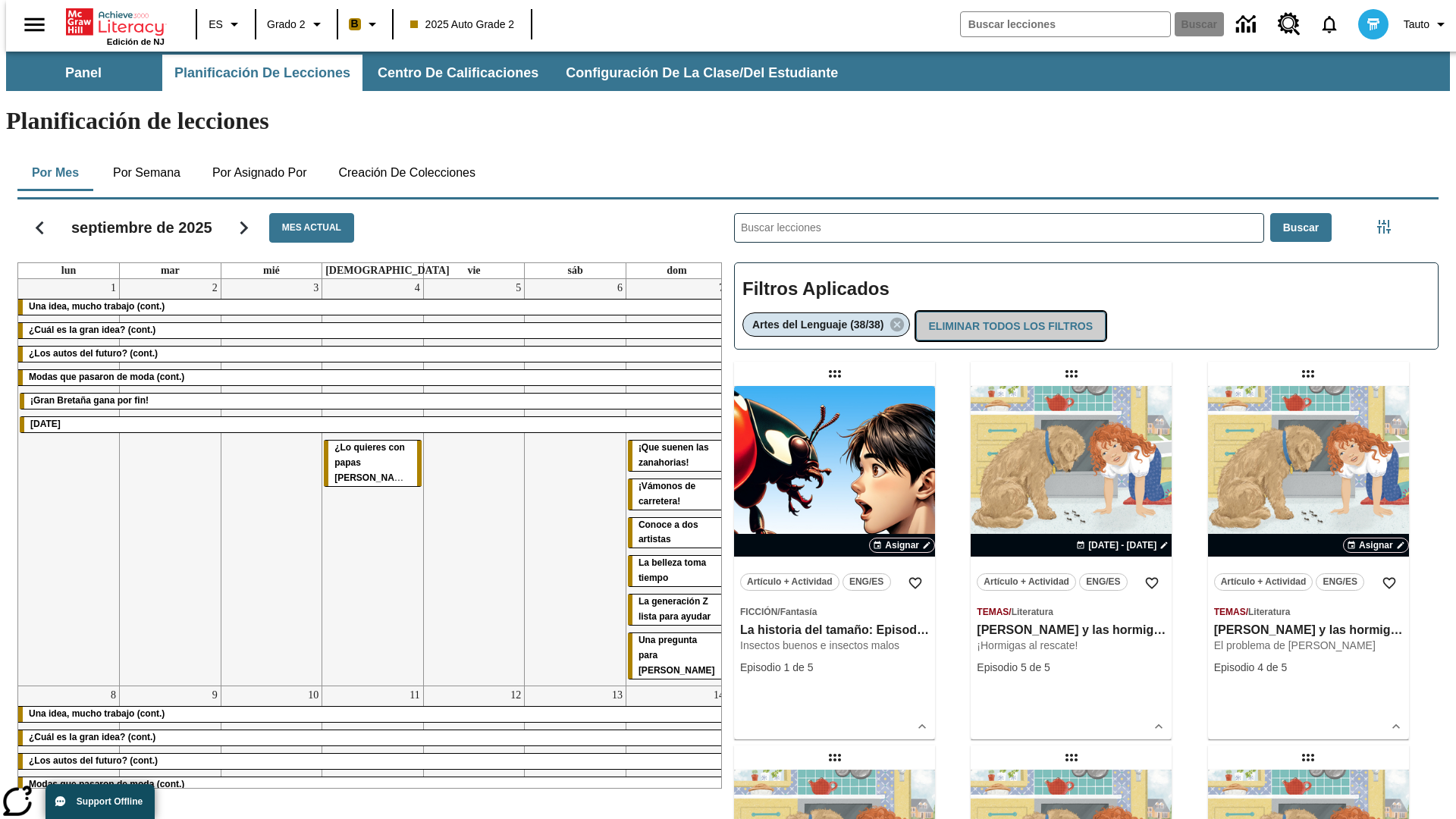
click at [1010, 312] on button "Eliminar todos los filtros" at bounding box center [1011, 327] width 190 height 30
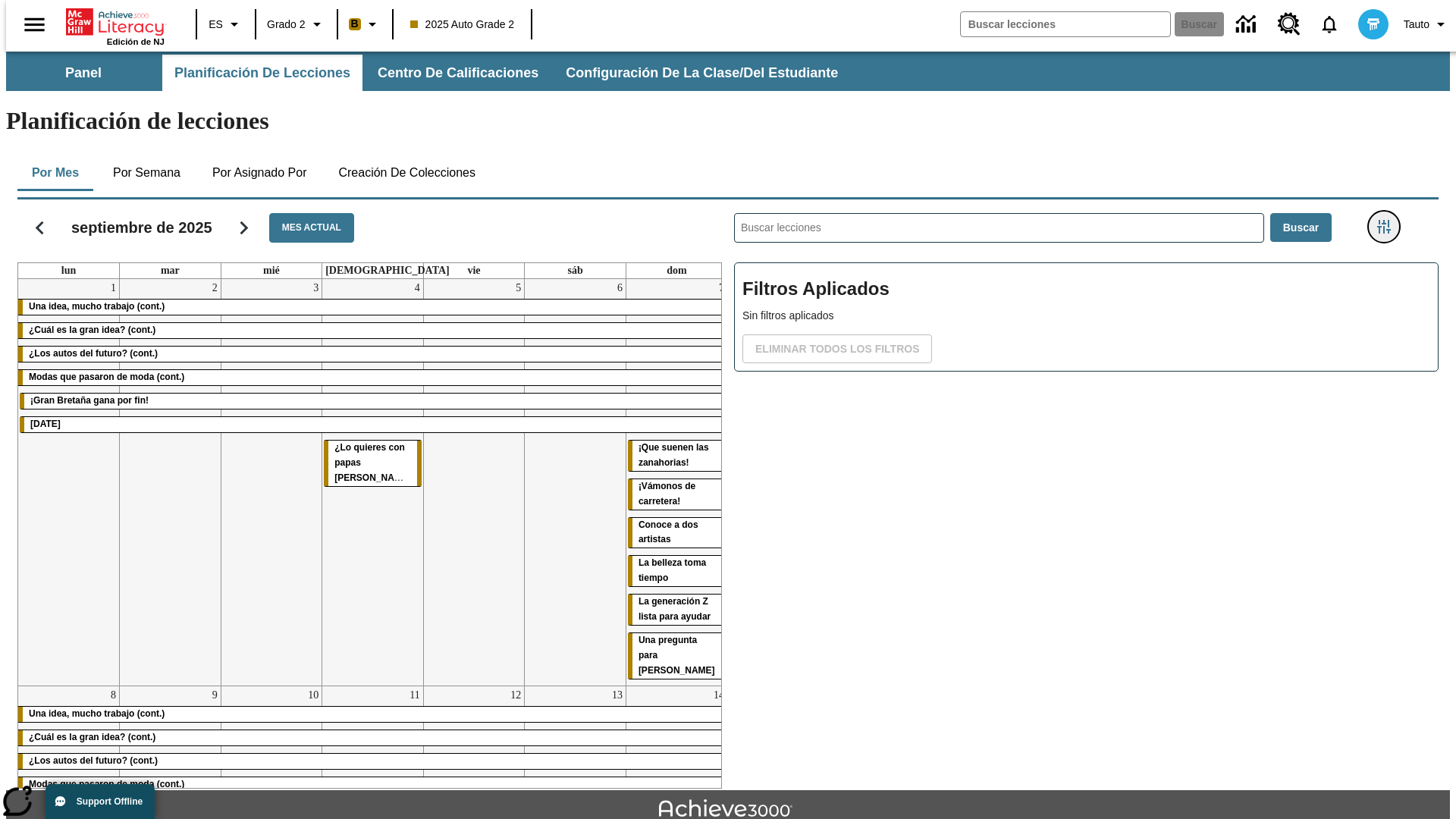
click at [1389, 220] on icon "Menú lateral de filtros" at bounding box center [1384, 226] width 13 height 13
